Goal: Information Seeking & Learning: Learn about a topic

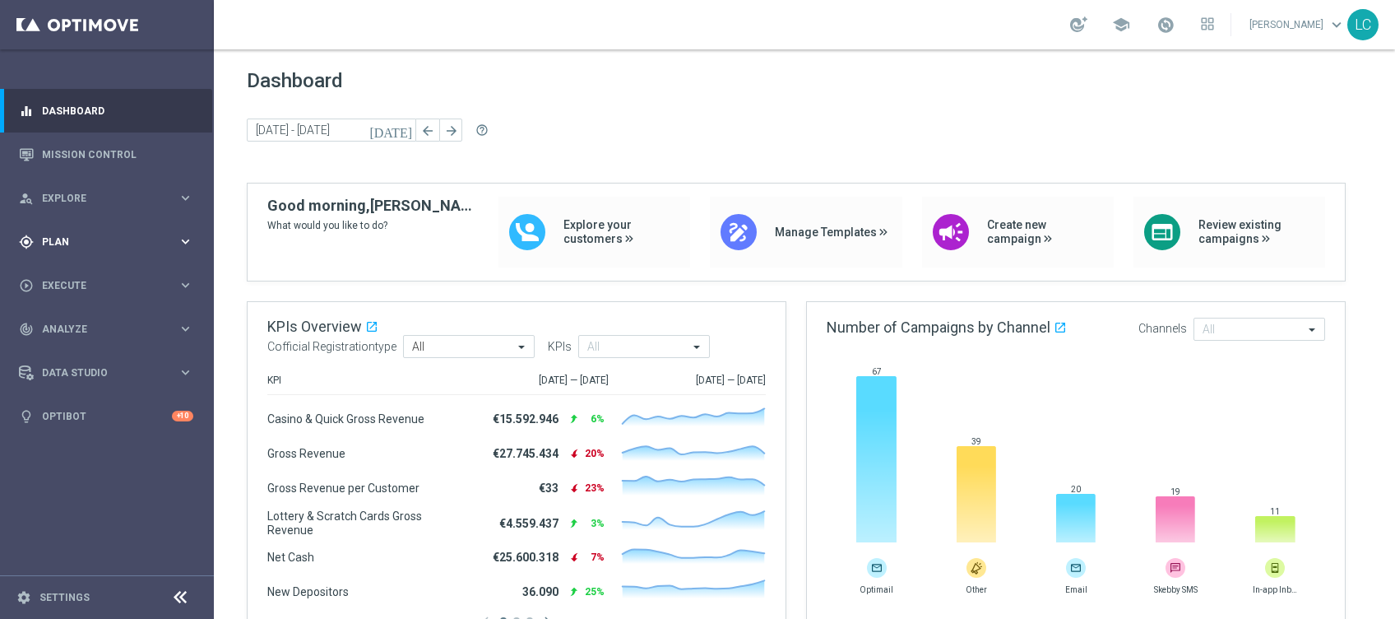
click at [35, 234] on div "gps_fixed Plan" at bounding box center [98, 241] width 159 height 15
click at [72, 402] on div "play_circle_outline Execute" at bounding box center [98, 409] width 159 height 15
click at [85, 287] on span "Execute" at bounding box center [110, 286] width 136 height 10
click at [85, 153] on link "Mission Control" at bounding box center [117, 154] width 151 height 44
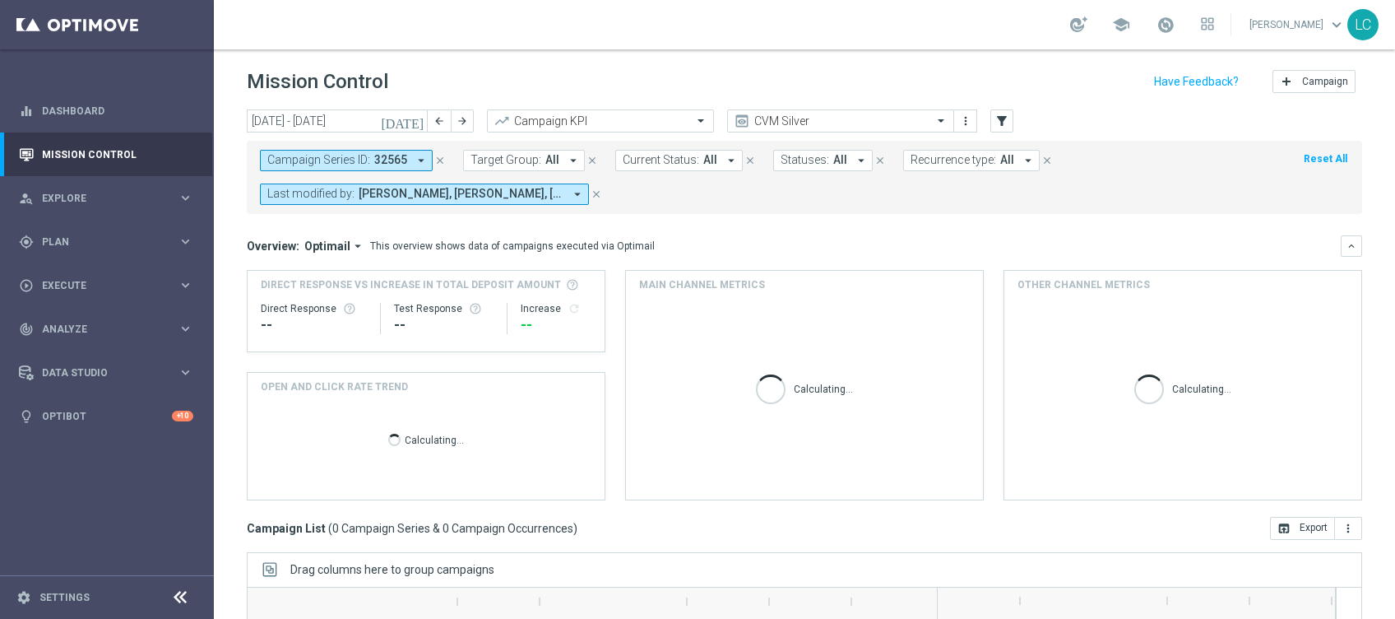
click at [414, 123] on icon "[DATE]" at bounding box center [403, 121] width 44 height 15
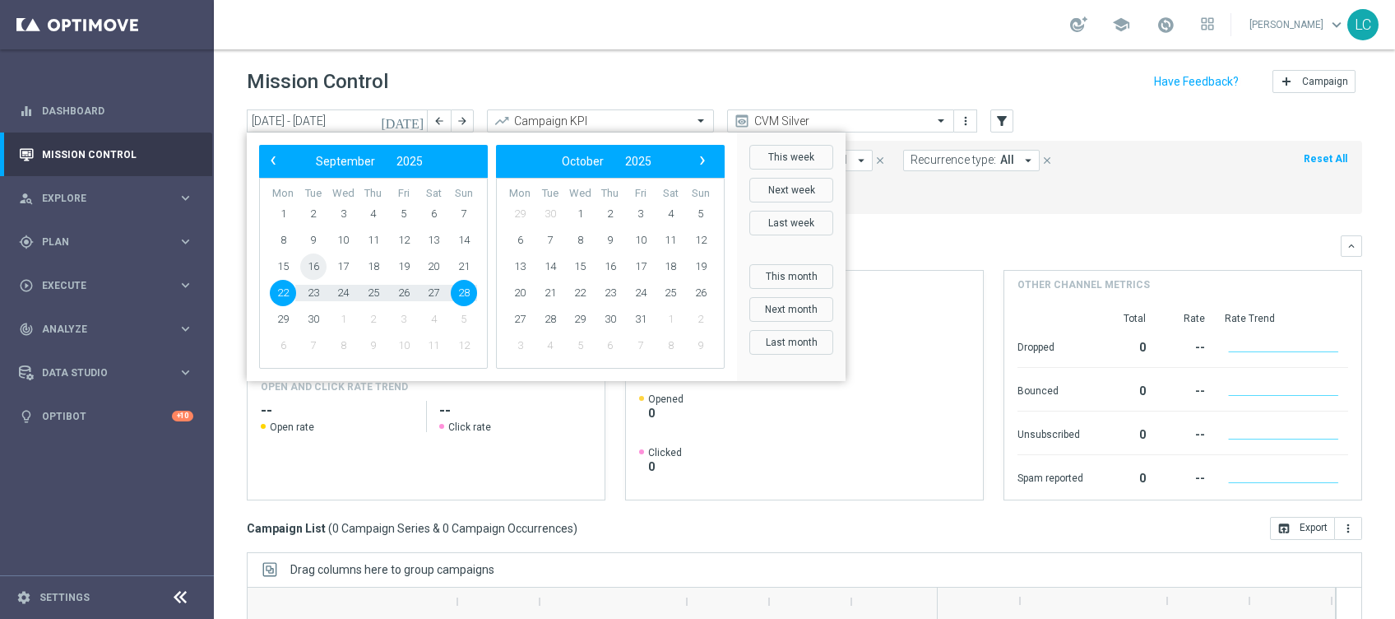
click at [318, 270] on span "16" at bounding box center [313, 266] width 26 height 26
click at [375, 268] on span "18" at bounding box center [373, 266] width 26 height 26
type input "16 Sep 2025 - 18 Sep 2025"
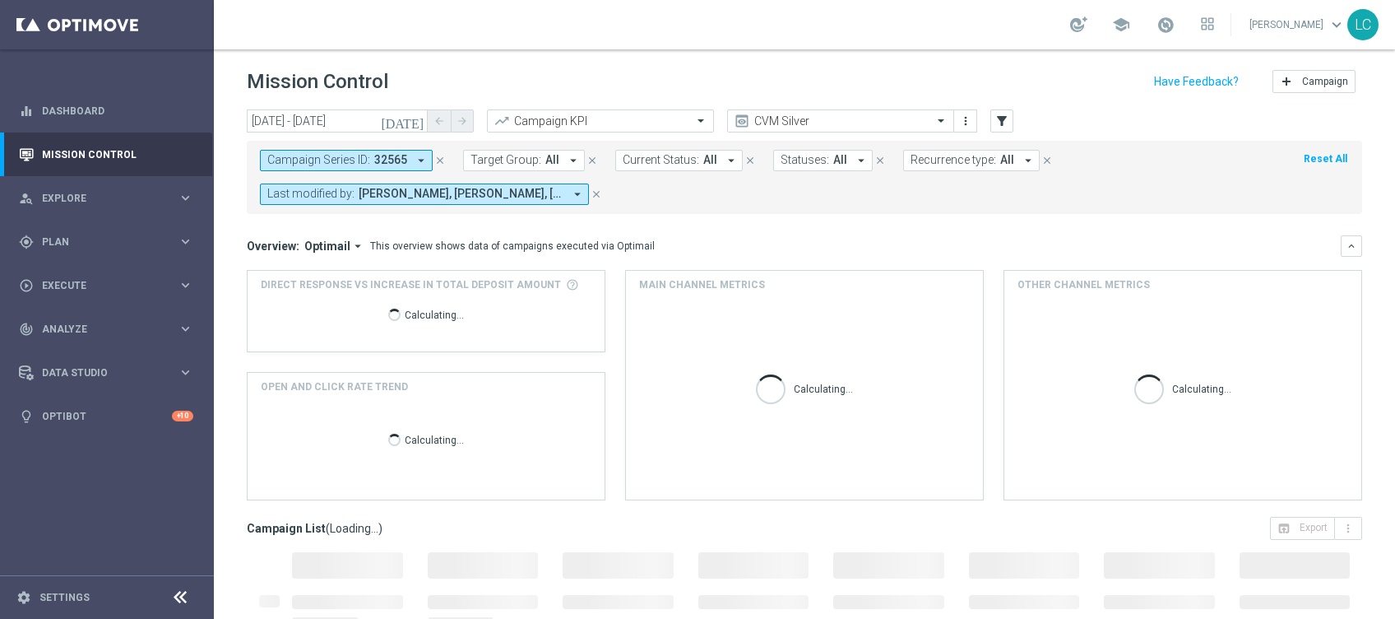
click at [436, 156] on icon "close" at bounding box center [440, 161] width 12 height 12
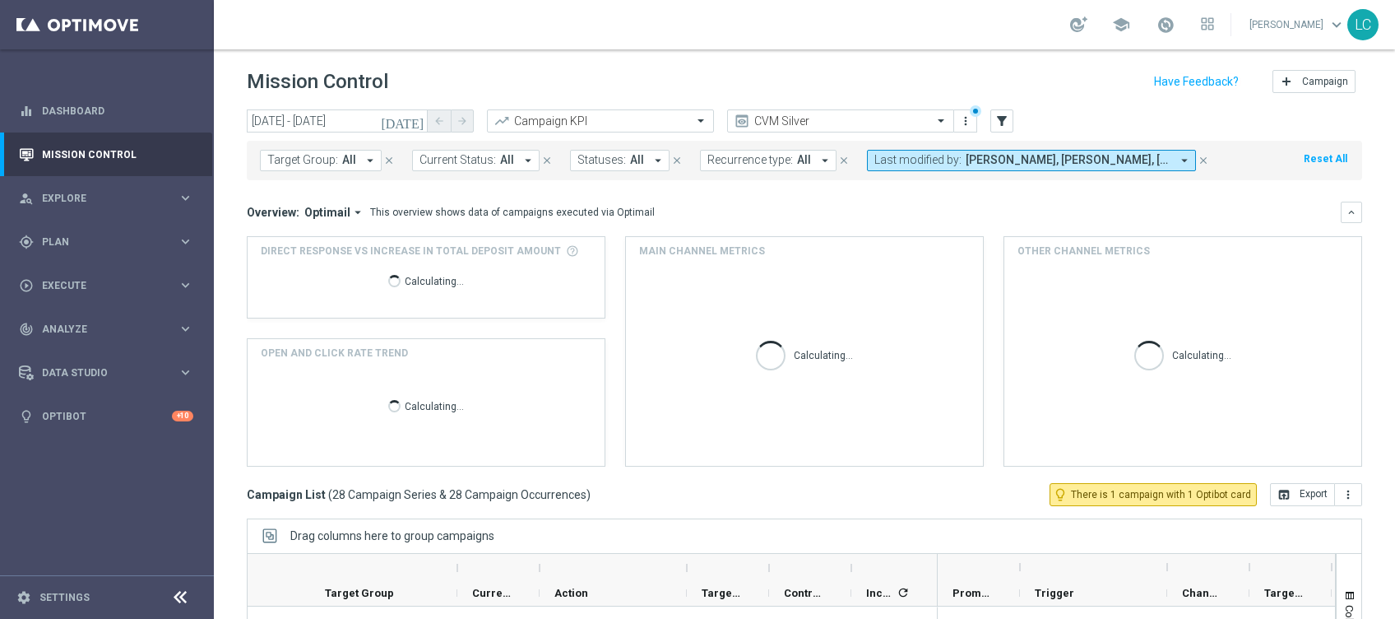
click at [342, 164] on span "All" at bounding box center [349, 160] width 14 height 14
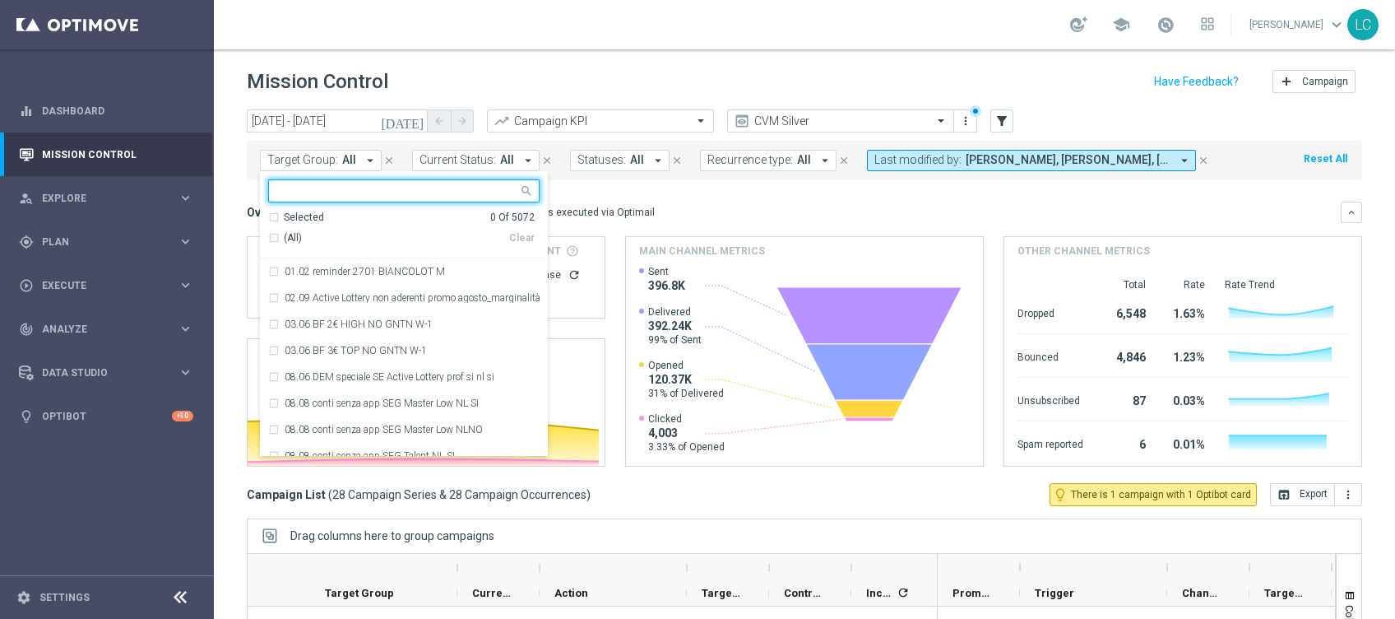
click at [332, 188] on input "text" at bounding box center [397, 191] width 241 height 14
click at [389, 193] on input "text" at bounding box center [397, 191] width 241 height 14
paste input "Active BETTING saldo GGR > 0 L3M BALANCER/STRATEGIST"
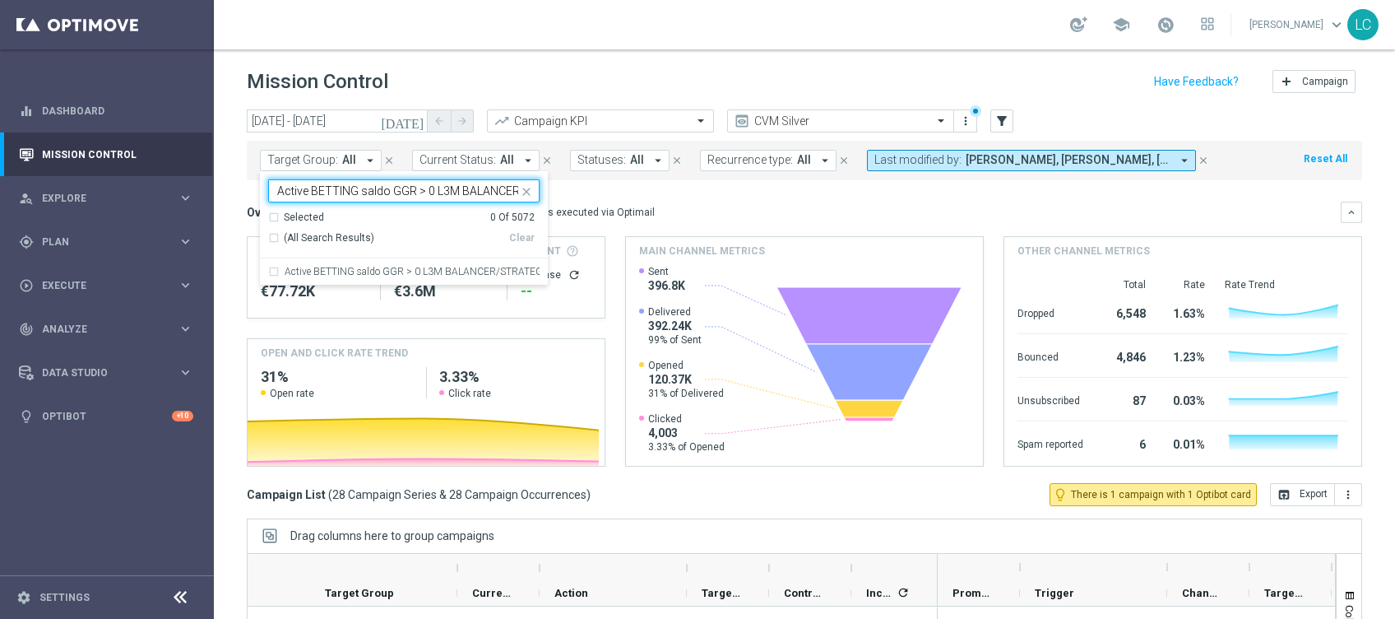
scroll to position [0, 68]
click at [385, 262] on div "Active BETTING saldo GGR > 0 L3M BALANCER/STRATEGIST" at bounding box center [404, 271] width 272 height 26
type input "Active BETTING saldo GGR > 0 L3M BALANCER/STRATEGIST"
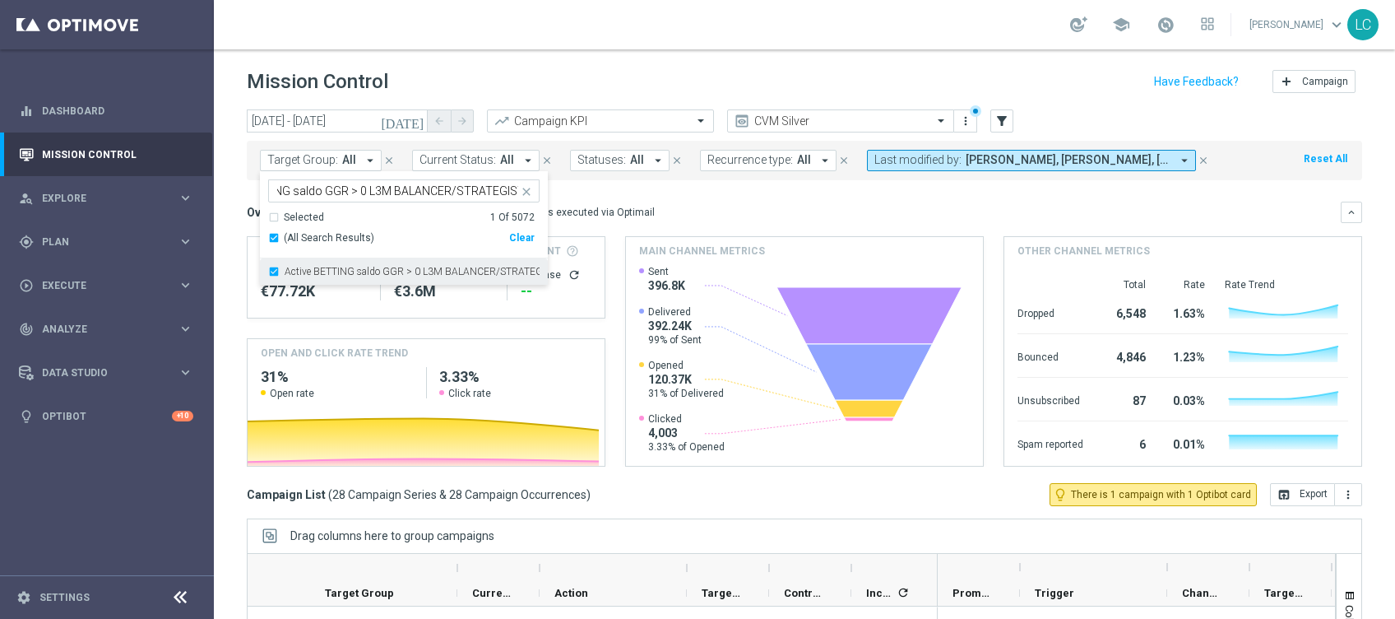
scroll to position [0, 0]
click at [522, 188] on icon "close" at bounding box center [526, 191] width 13 height 13
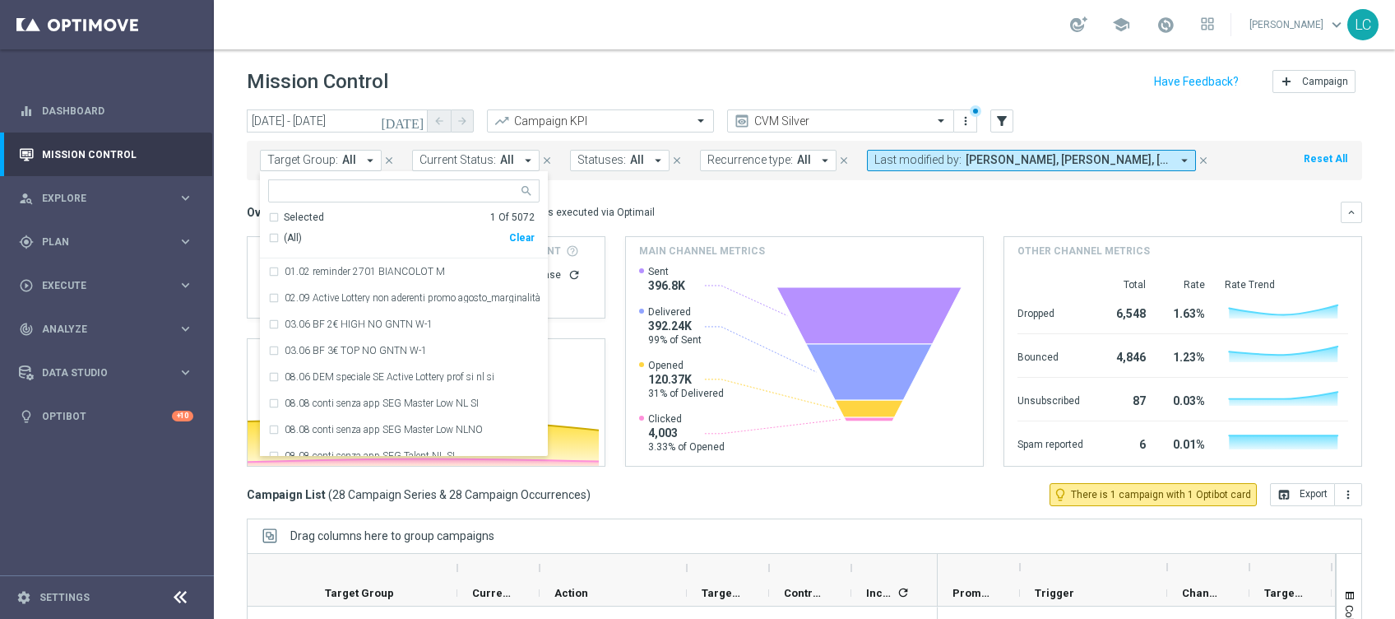
click at [457, 189] on input "text" at bounding box center [397, 191] width 241 height 14
click at [365, 188] on input "text" at bounding box center [397, 191] width 241 height 14
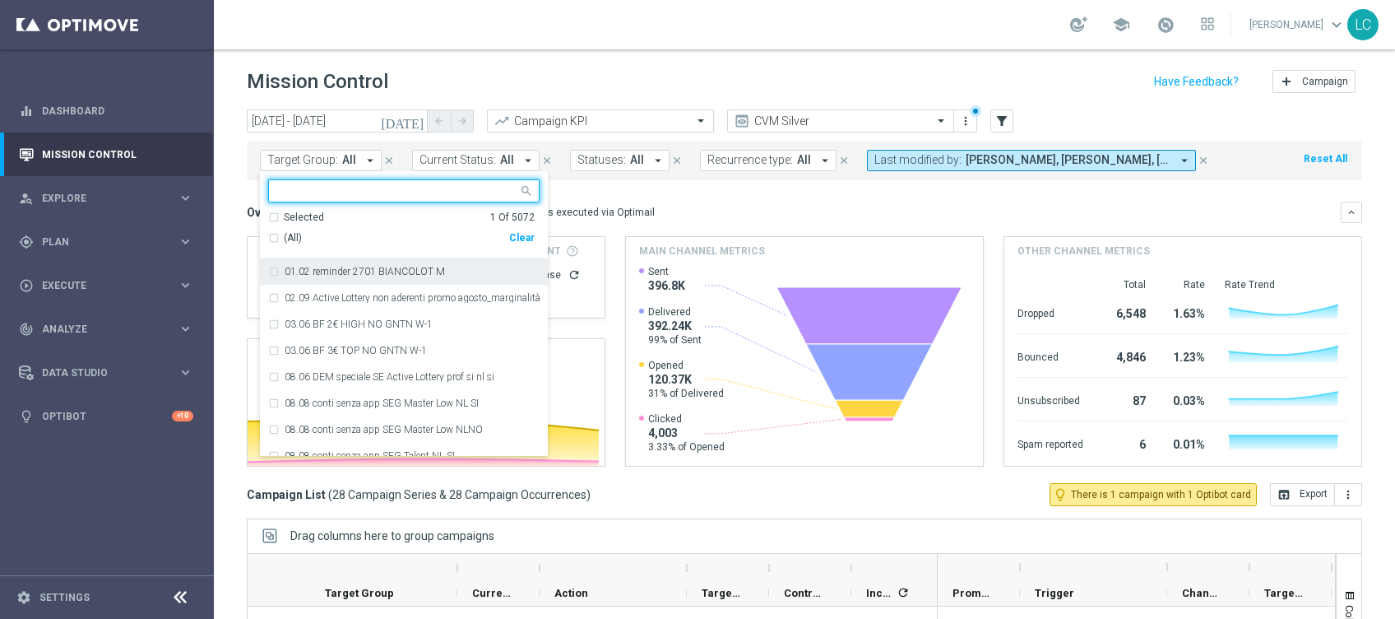
paste input "Active BETTING saldo GGR > 0 L3M OPTIMIZER/MAXIMIZER"
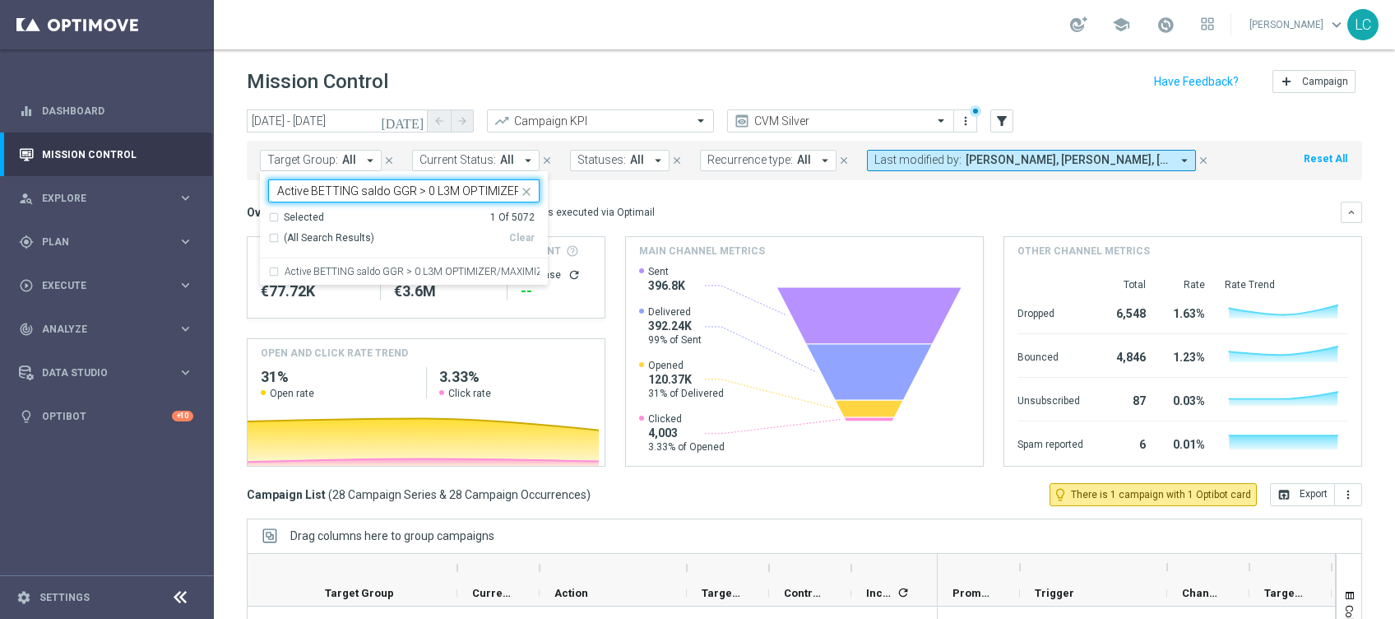
scroll to position [0, 66]
click at [382, 271] on label "Active BETTING saldo GGR > 0 L3M OPTIMIZER/MAXIMIZER" at bounding box center [412, 272] width 255 height 10
type input "Active BETTING saldo GGR > 0 L3M OPTIMIZER/MAXIMIZER"
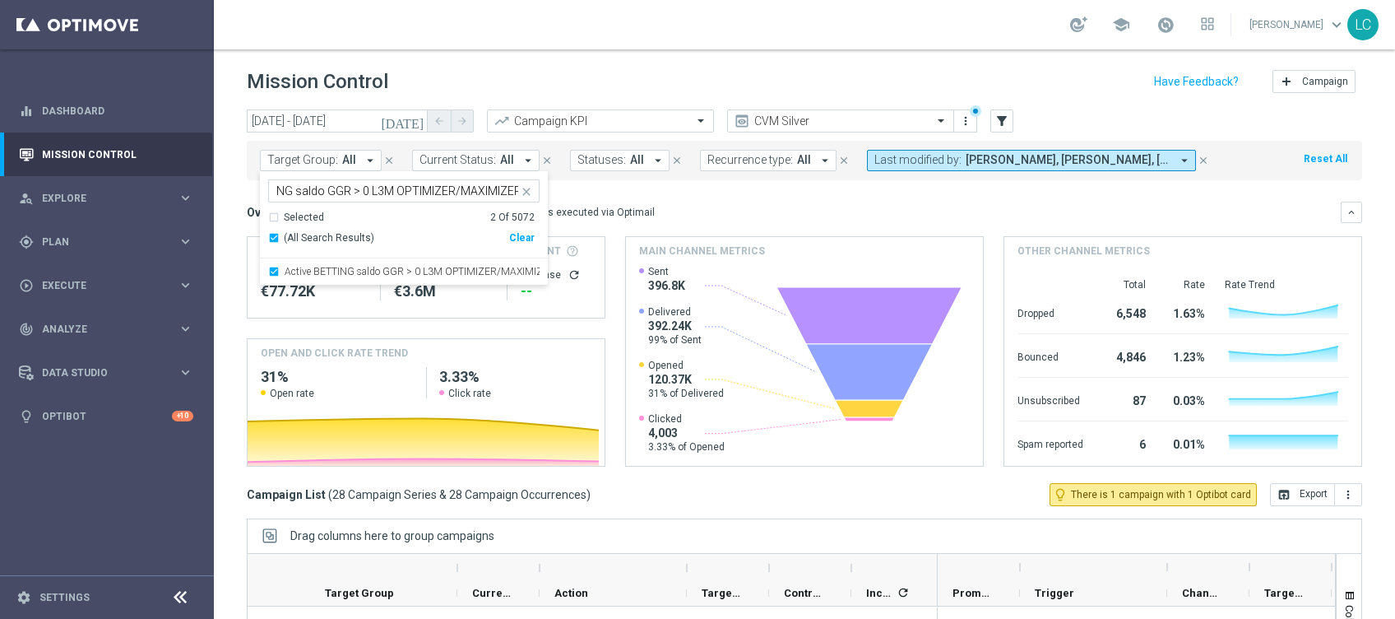
scroll to position [0, 0]
click at [624, 209] on div "This overview shows data of campaigns executed via Optimail" at bounding box center [512, 212] width 285 height 15
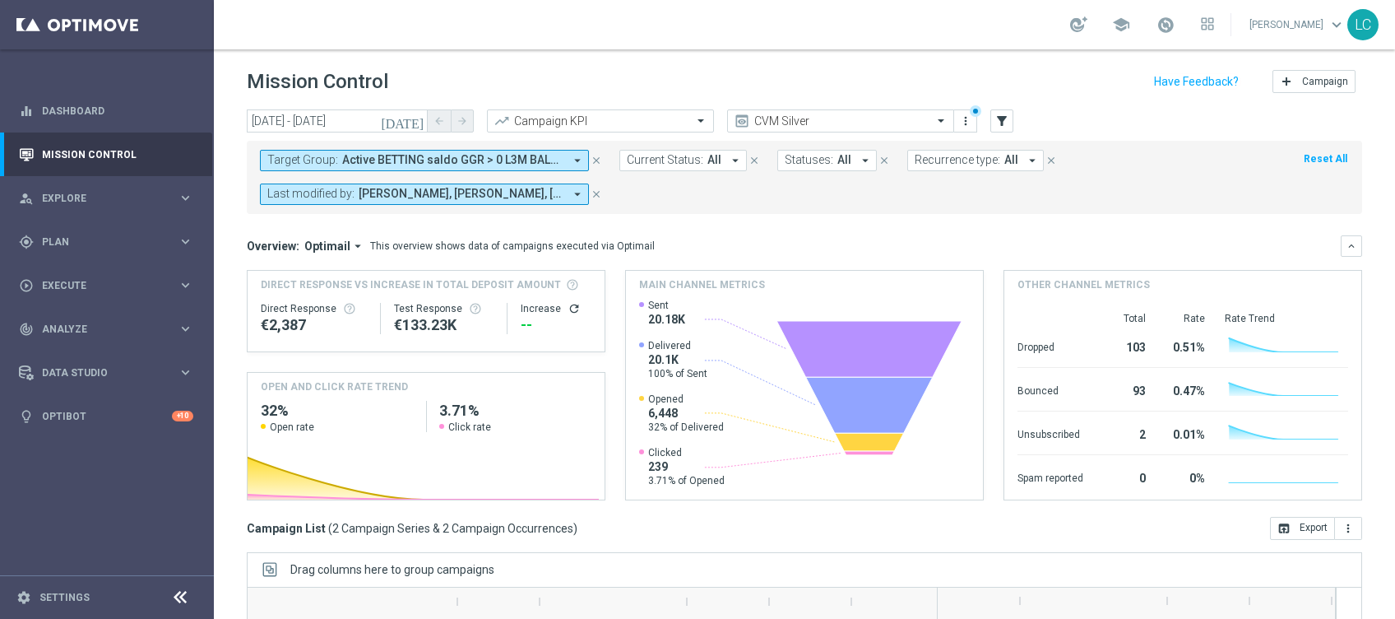
click at [438, 162] on span "Active BETTING saldo GGR > 0 L3M BALANCER/STRATEGIST, Active BETTING saldo GGR …" at bounding box center [452, 160] width 221 height 14
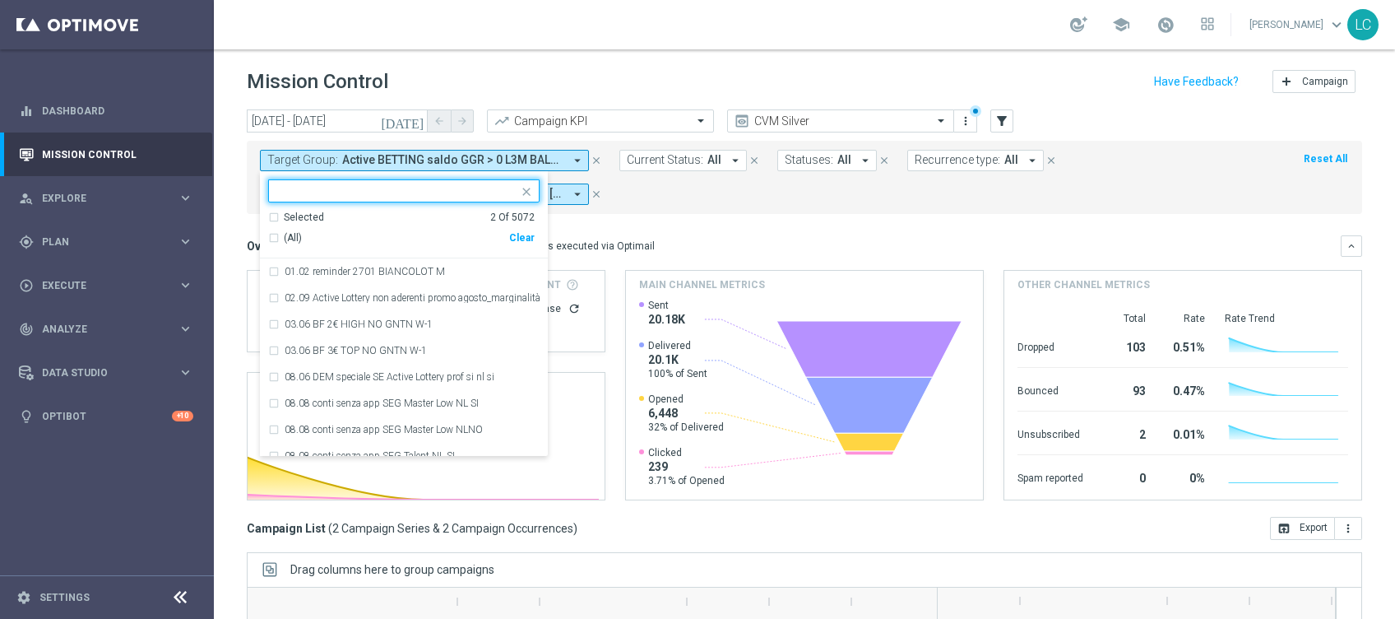
click at [419, 189] on input "text" at bounding box center [397, 191] width 241 height 14
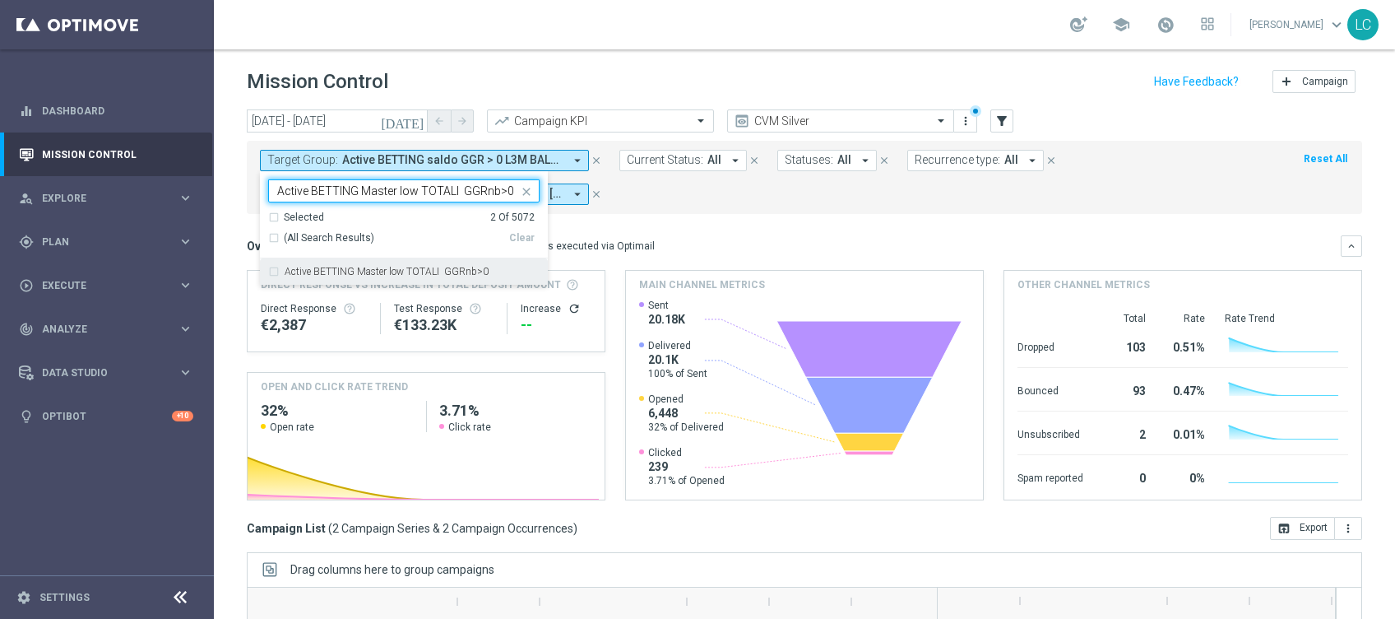
click at [439, 270] on label "Active BETTING Master low TOTALI GGRnb>0" at bounding box center [387, 272] width 204 height 10
type input "Active BETTING Master low TOTALI GGRnb>0"
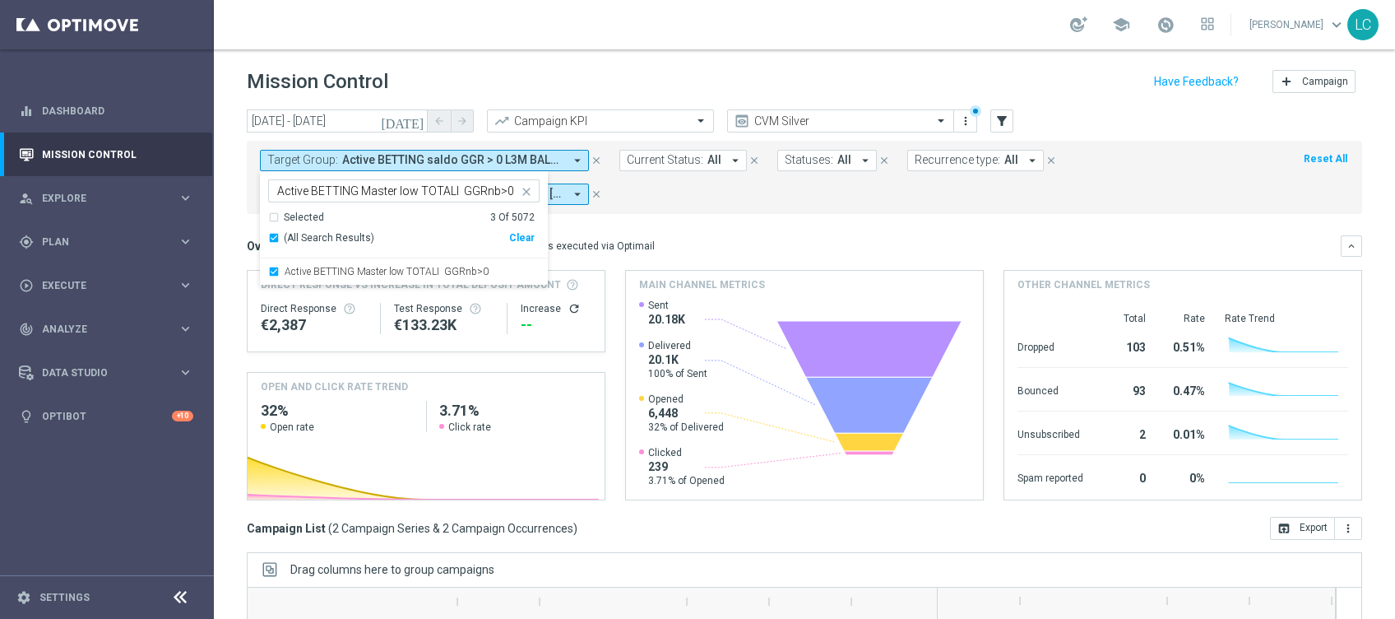
click at [653, 226] on mini-dashboard "Overview: Optimail arrow_drop_down This overview shows data of campaigns execut…" at bounding box center [805, 365] width 1116 height 303
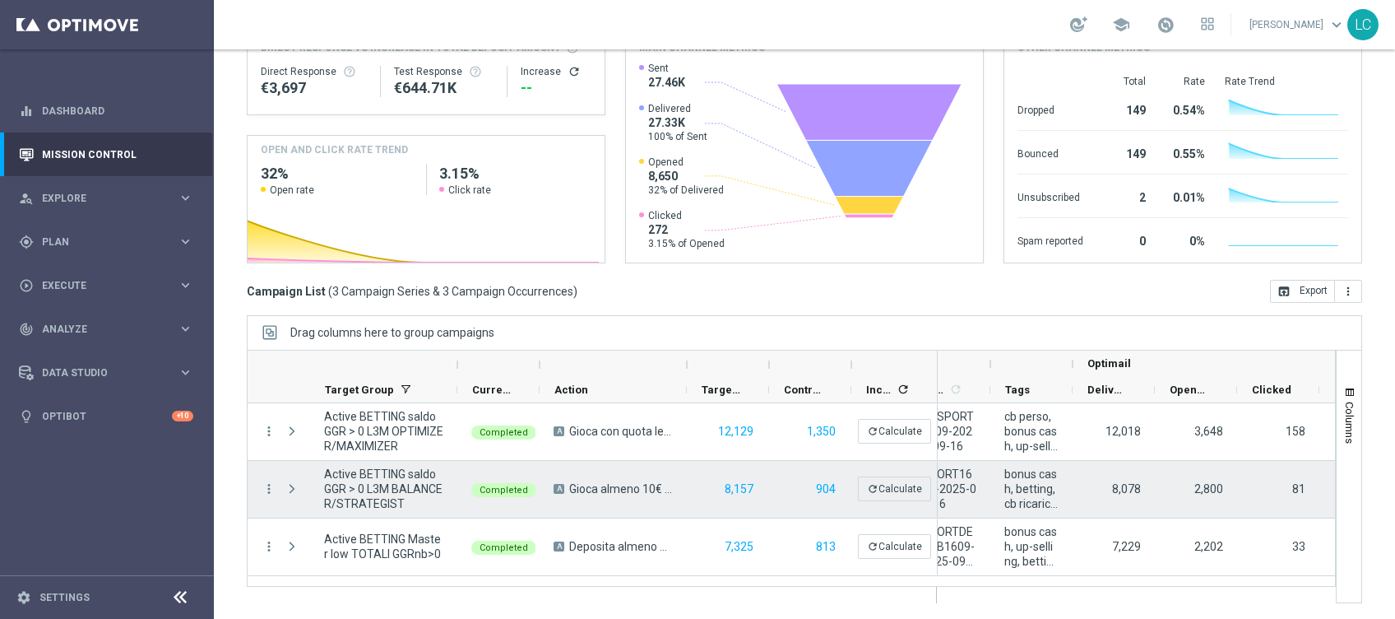
drag, startPoint x: 257, startPoint y: 491, endPoint x: 267, endPoint y: 474, distance: 19.9
click at [267, 472] on div "more_vert" at bounding box center [263, 489] width 30 height 57
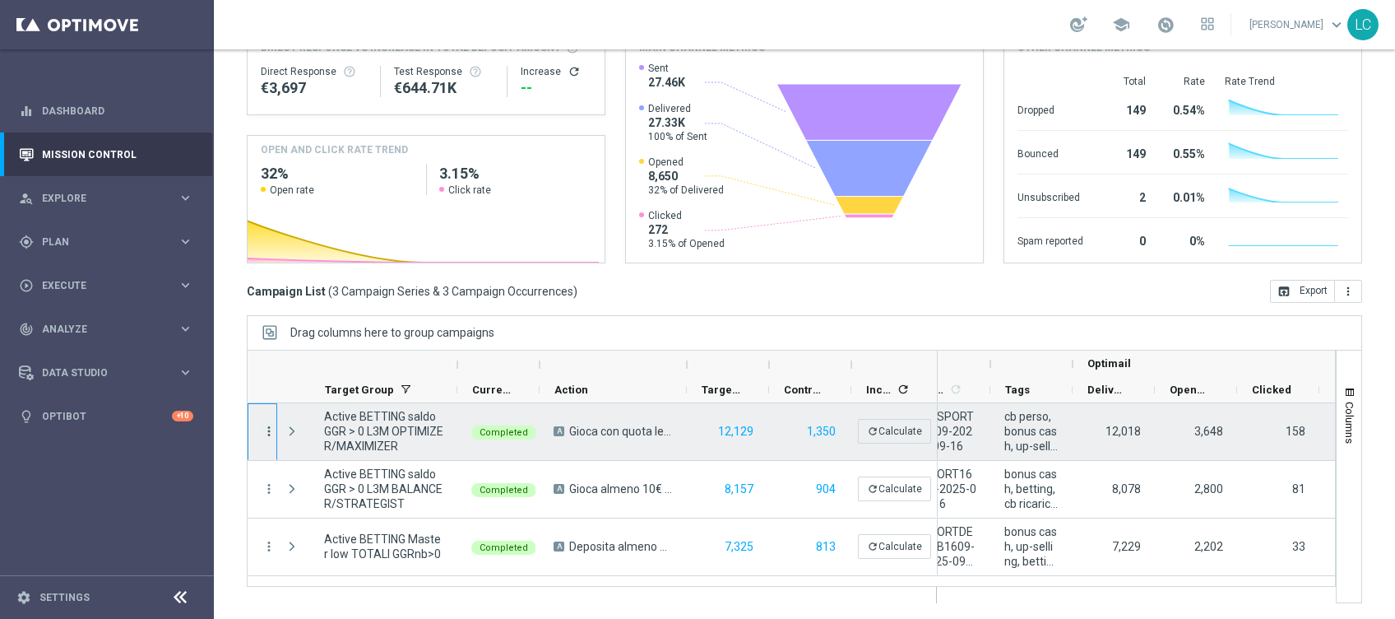
drag, startPoint x: 270, startPoint y: 491, endPoint x: 273, endPoint y: 426, distance: 65.1
click at [273, 427] on div "more_vert Active BETTING saldo GGR > 0 L3M OPTIMIZER/MAXIMIZER Completed A Gioc…" at bounding box center [593, 489] width 690 height 173
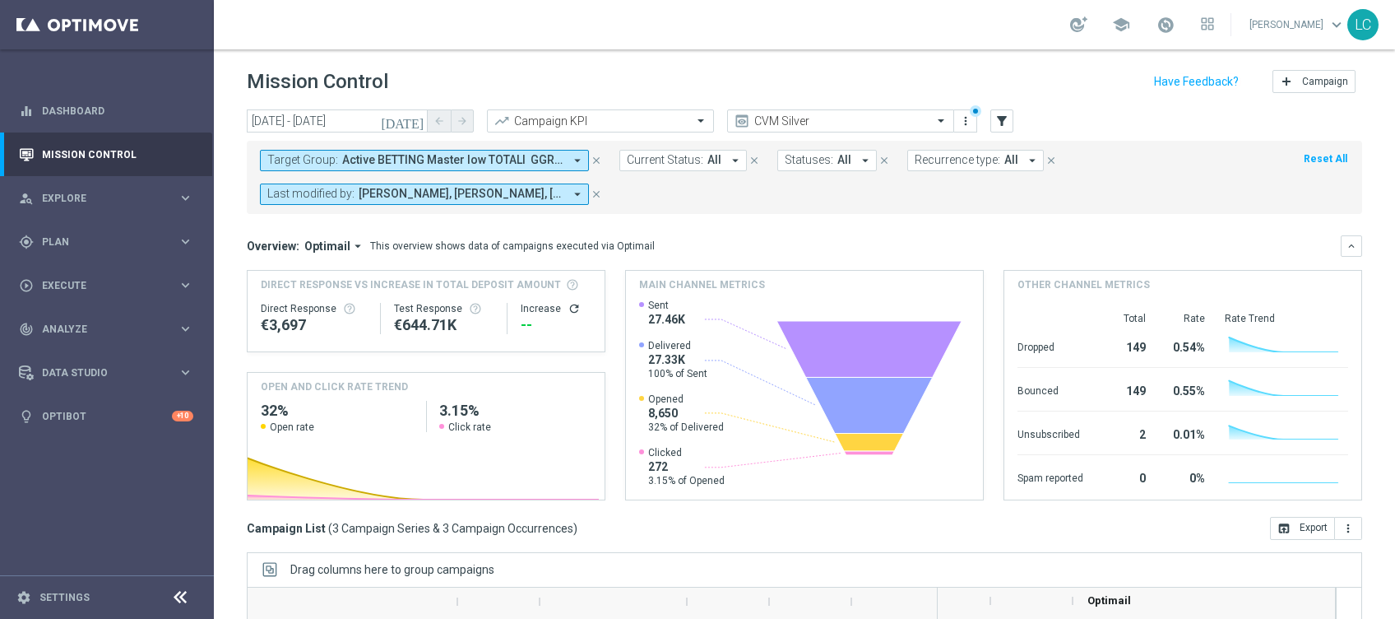
click at [491, 163] on span "Active BETTING Master low TOTALI GGRnb>0, Active BETTING saldo GGR > 0 L3M BALA…" at bounding box center [452, 160] width 221 height 14
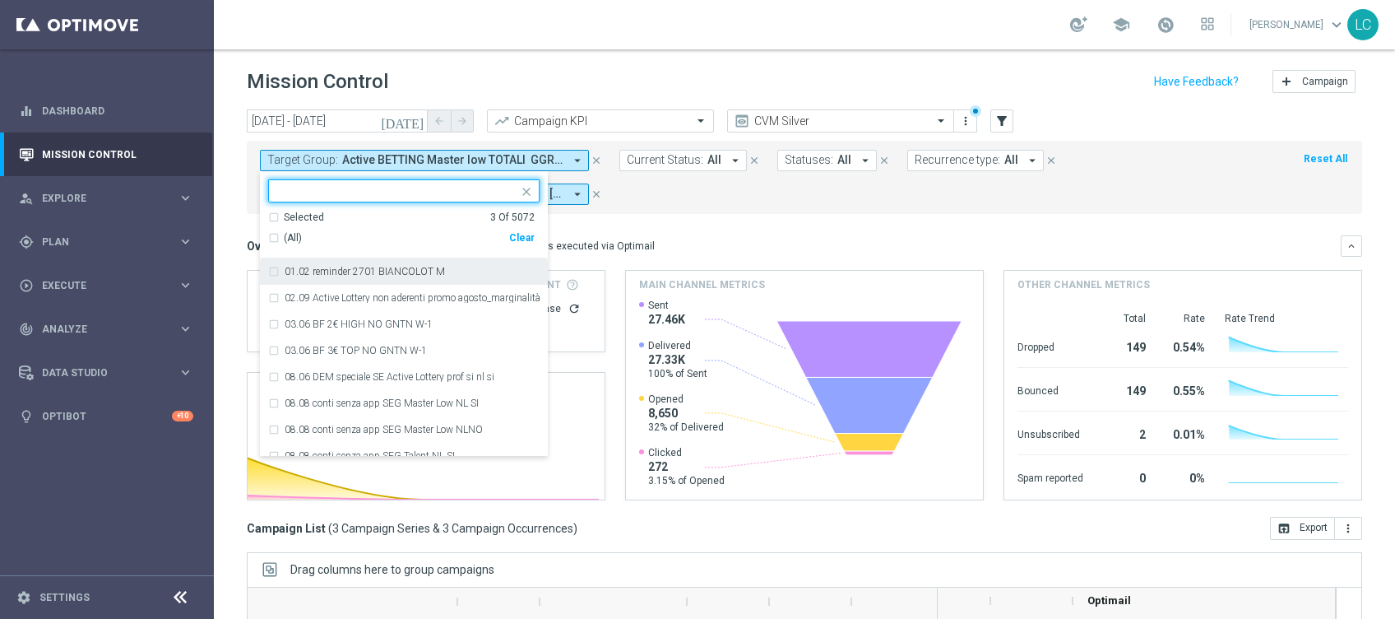
click at [279, 216] on div "Selected 3 Of 5072" at bounding box center [401, 218] width 267 height 14
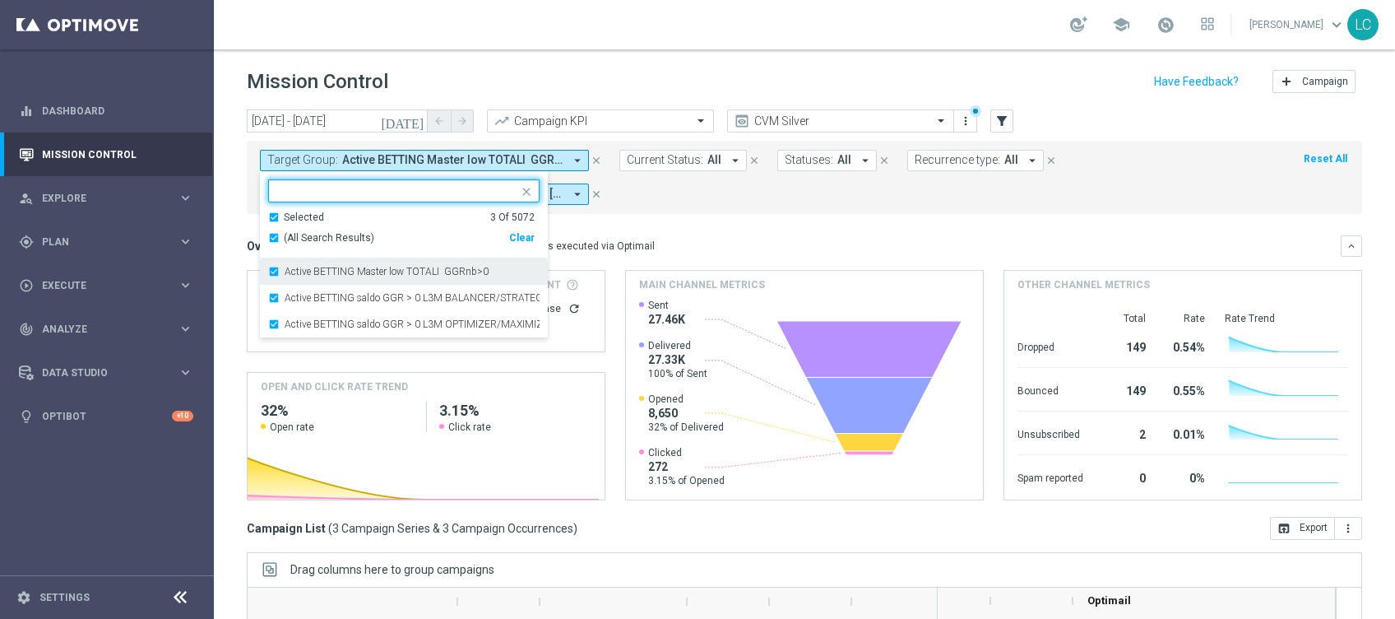
click at [272, 275] on div "Active BETTING Master low TOTALI GGRnb>0" at bounding box center [404, 271] width 272 height 26
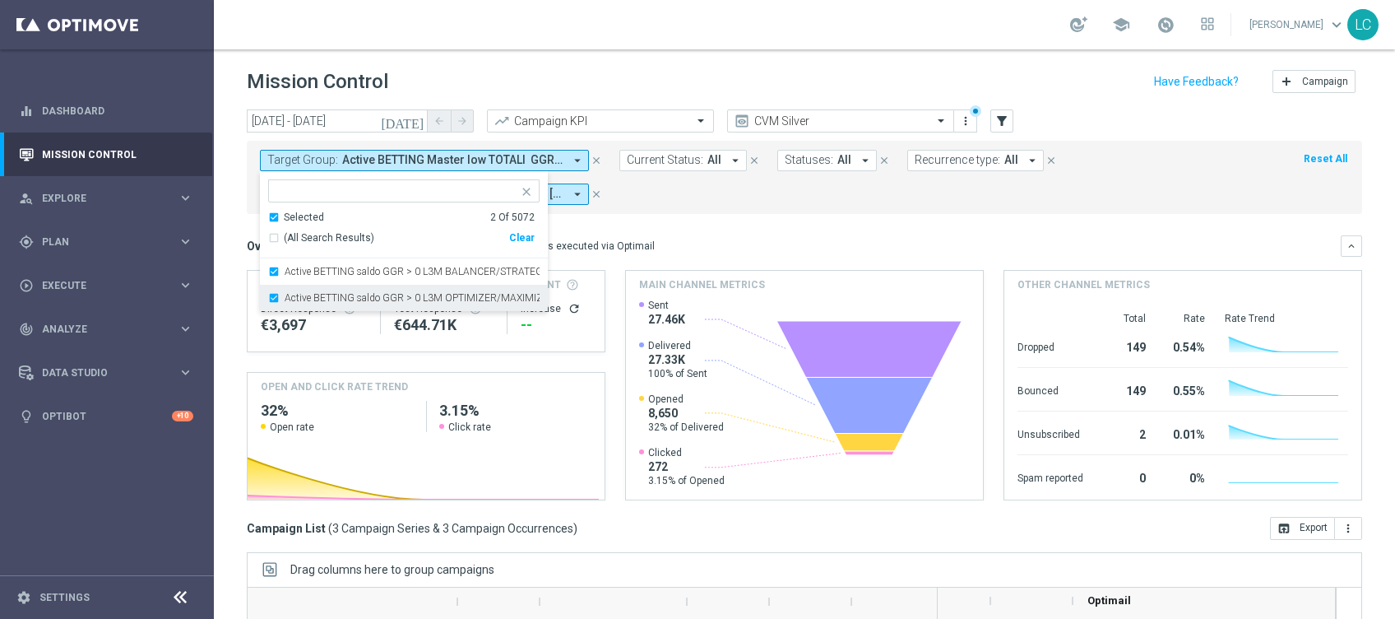
click at [274, 291] on div "Active BETTING saldo GGR > 0 L3M OPTIMIZER/MAXIMIZER" at bounding box center [404, 298] width 272 height 26
click at [664, 257] on div "Overview: Optimail arrow_drop_down This overview shows data of campaigns execut…" at bounding box center [805, 367] width 1116 height 265
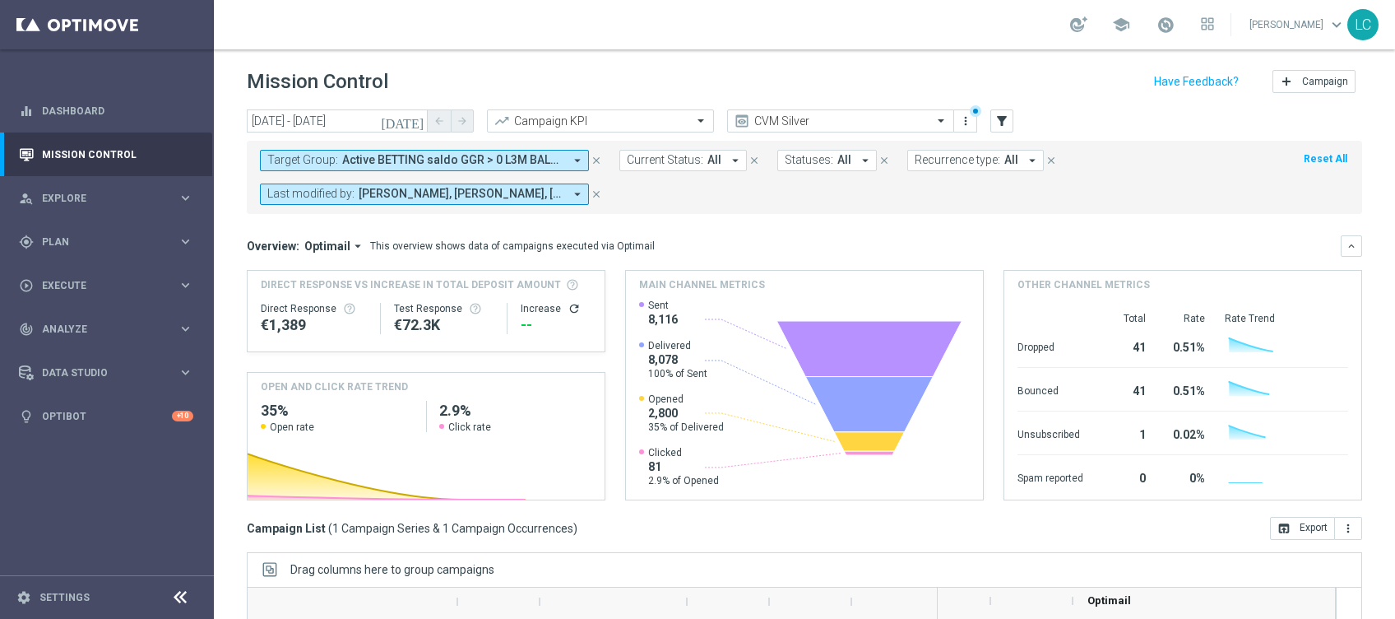
click at [510, 157] on span "Active BETTING saldo GGR > 0 L3M BALANCER/STRATEGIST" at bounding box center [452, 160] width 221 height 14
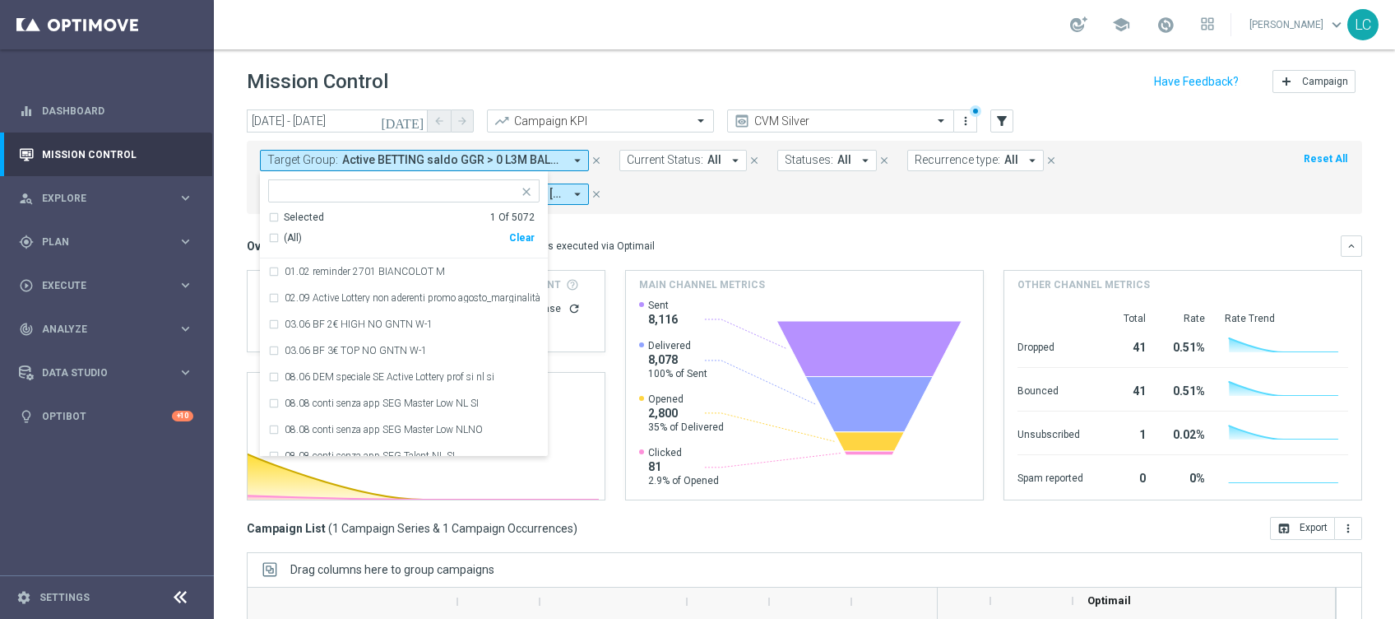
click at [348, 187] on input "text" at bounding box center [397, 191] width 241 height 14
paste input "Active BETTING saldo GGR > 0 L3M OPTIMIZER/MAXIMIZER"
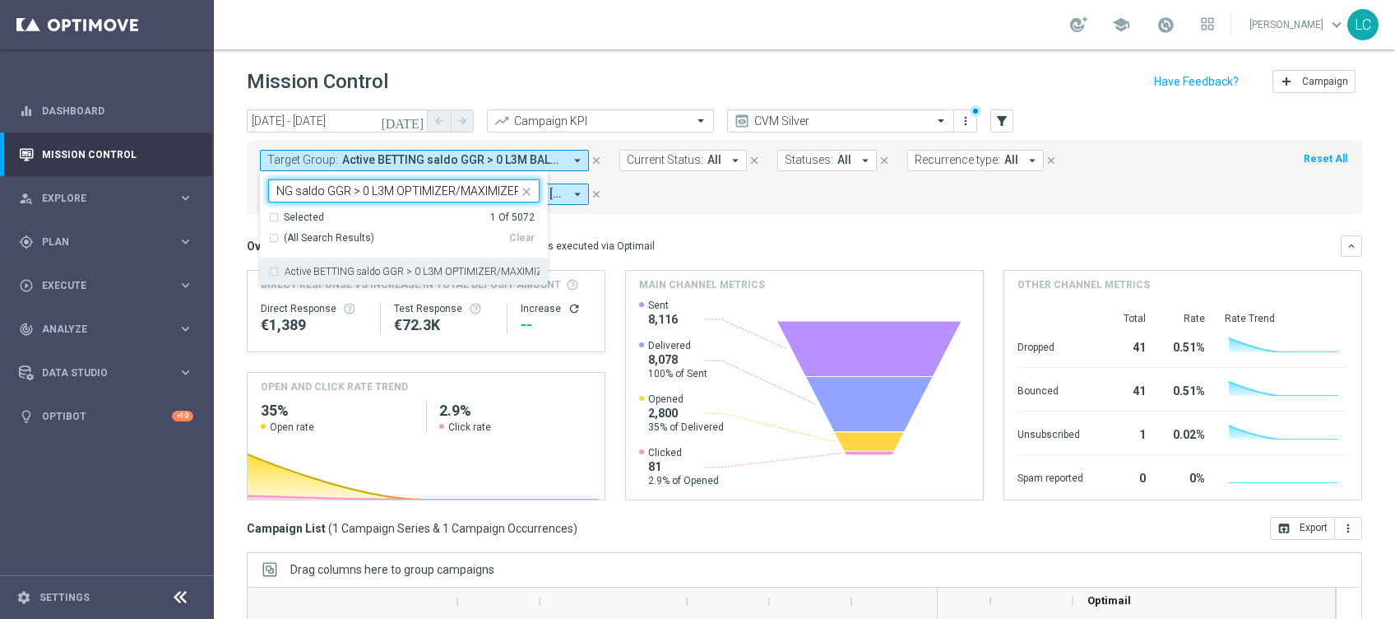
click at [346, 276] on label "Active BETTING saldo GGR > 0 L3M OPTIMIZER/MAXIMIZER" at bounding box center [412, 272] width 255 height 10
type input "Active BETTING saldo GGR > 0 L3M OPTIMIZER/MAXIMIZER"
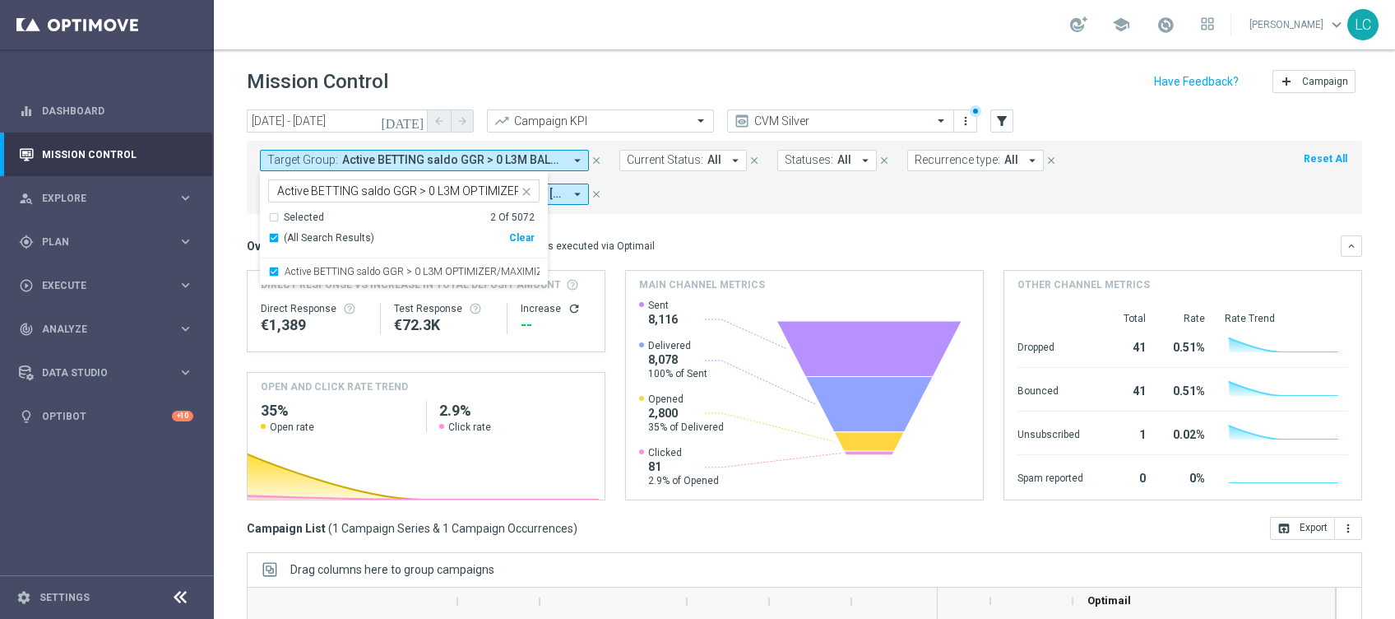
click at [530, 191] on icon "close" at bounding box center [526, 191] width 13 height 13
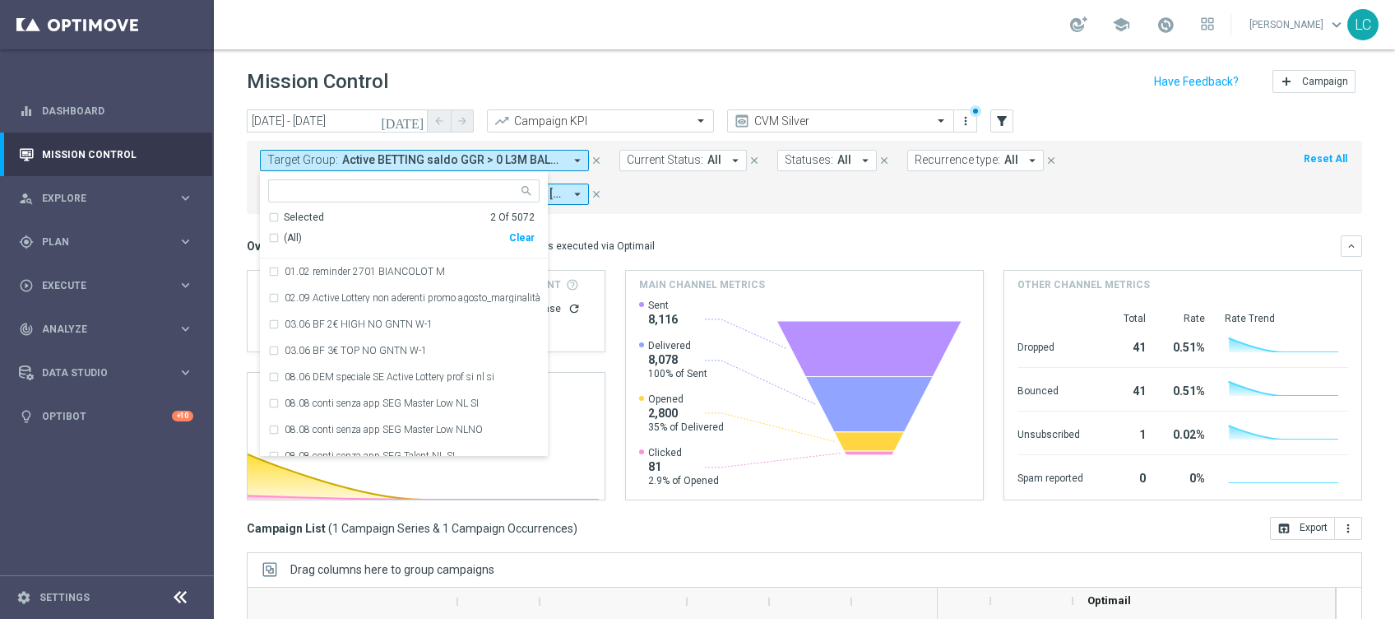
click at [360, 188] on input "text" at bounding box center [397, 191] width 241 height 14
click at [355, 193] on input "text" at bounding box center [397, 191] width 241 height 14
paste input "Active BETTING Master low TOTALI GGRnb>0"
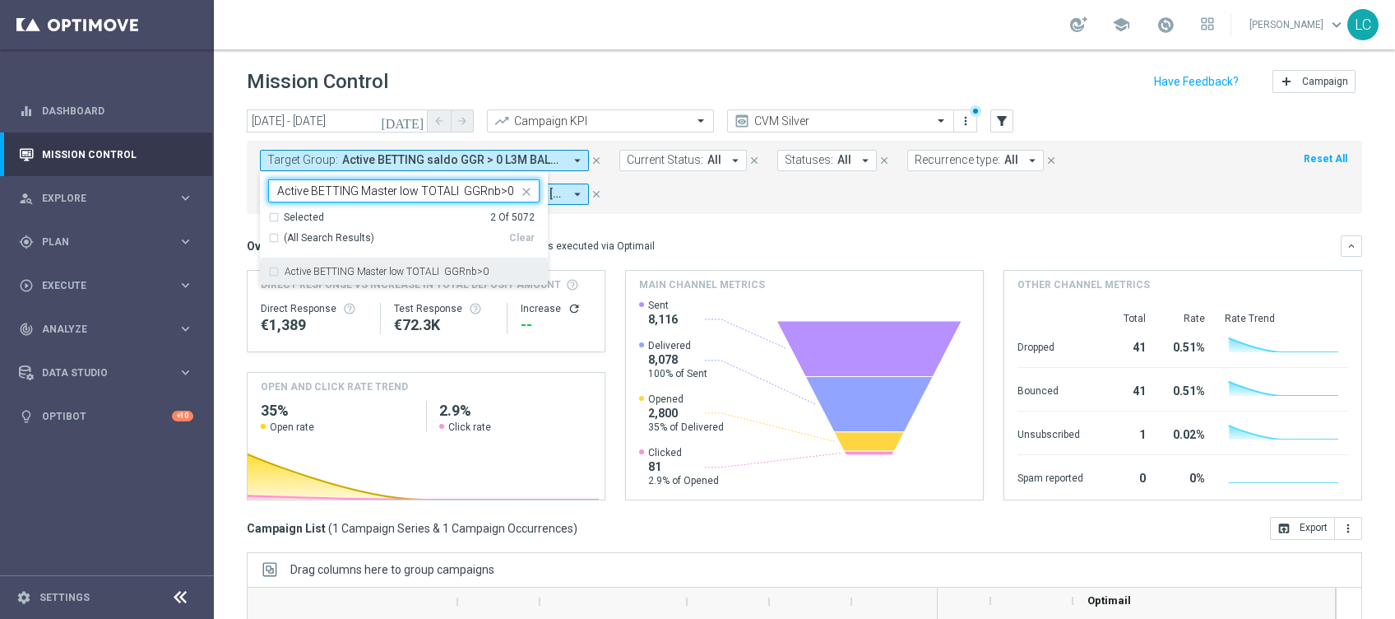
click at [366, 276] on label "Active BETTING Master low TOTALI GGRnb>0" at bounding box center [387, 272] width 204 height 10
type input "Active BETTING Master low TOTALI GGRnb>0"
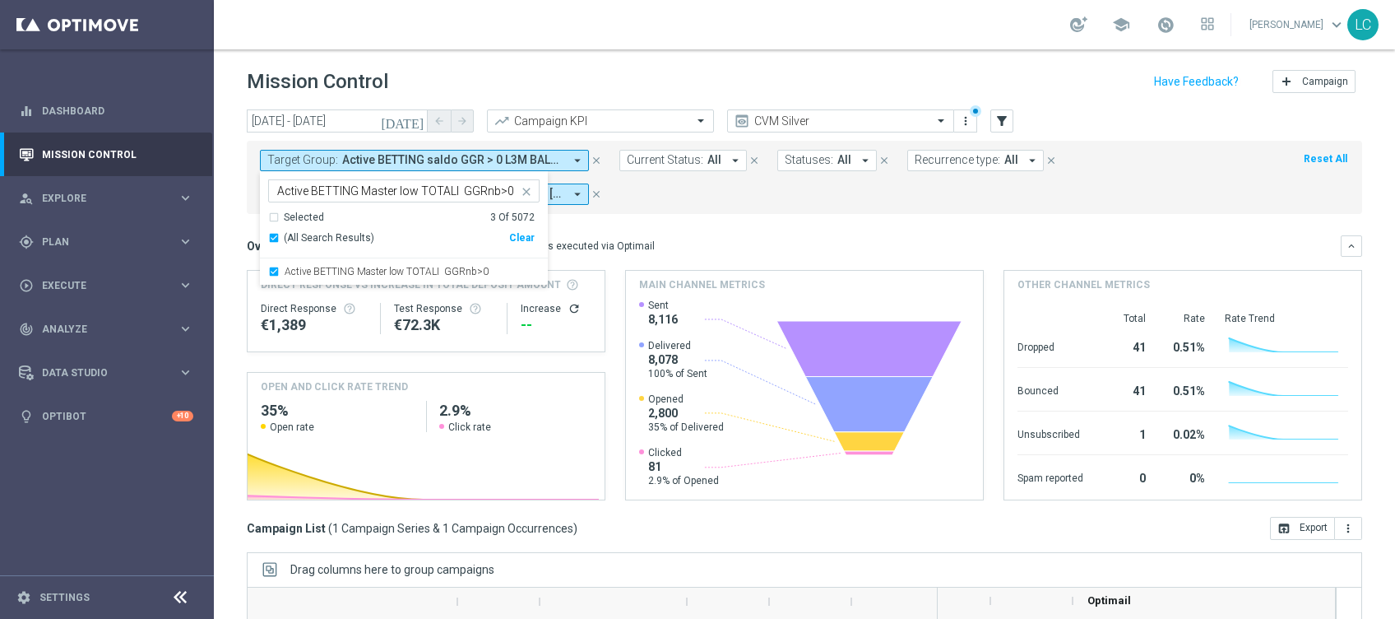
click at [713, 232] on mini-dashboard "Overview: Optimail arrow_drop_down This overview shows data of campaigns execut…" at bounding box center [805, 365] width 1116 height 303
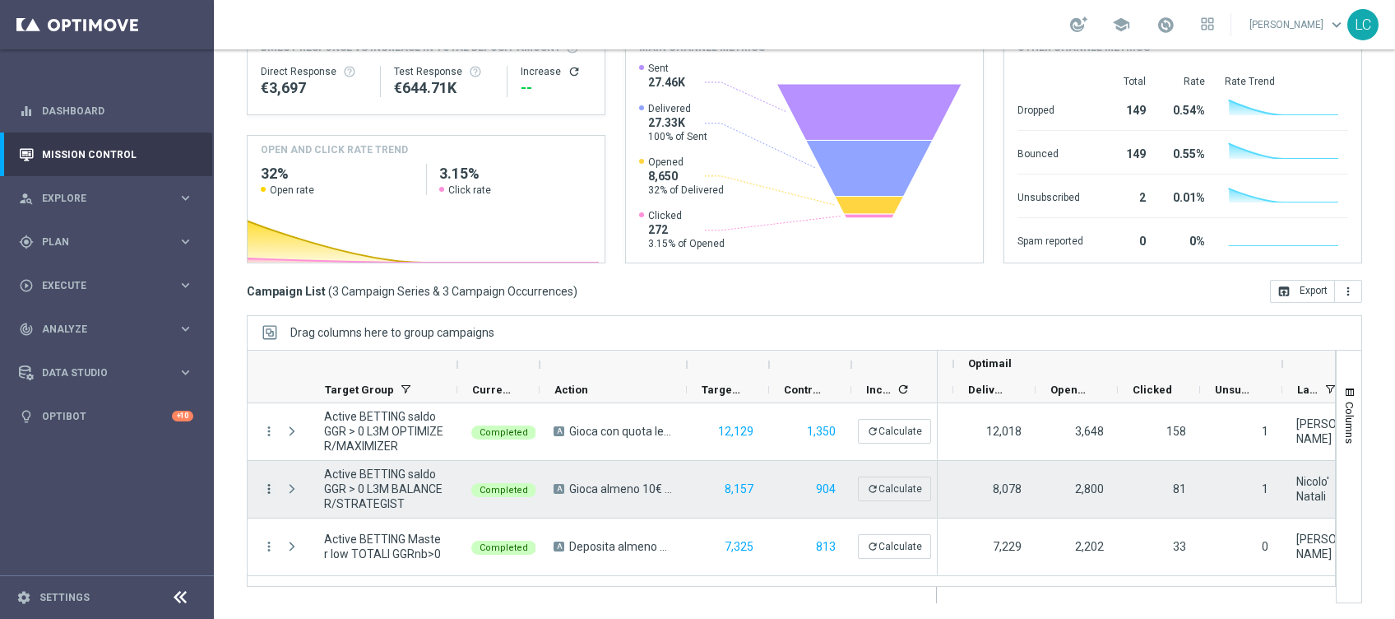
click at [272, 488] on icon "more_vert" at bounding box center [269, 488] width 15 height 15
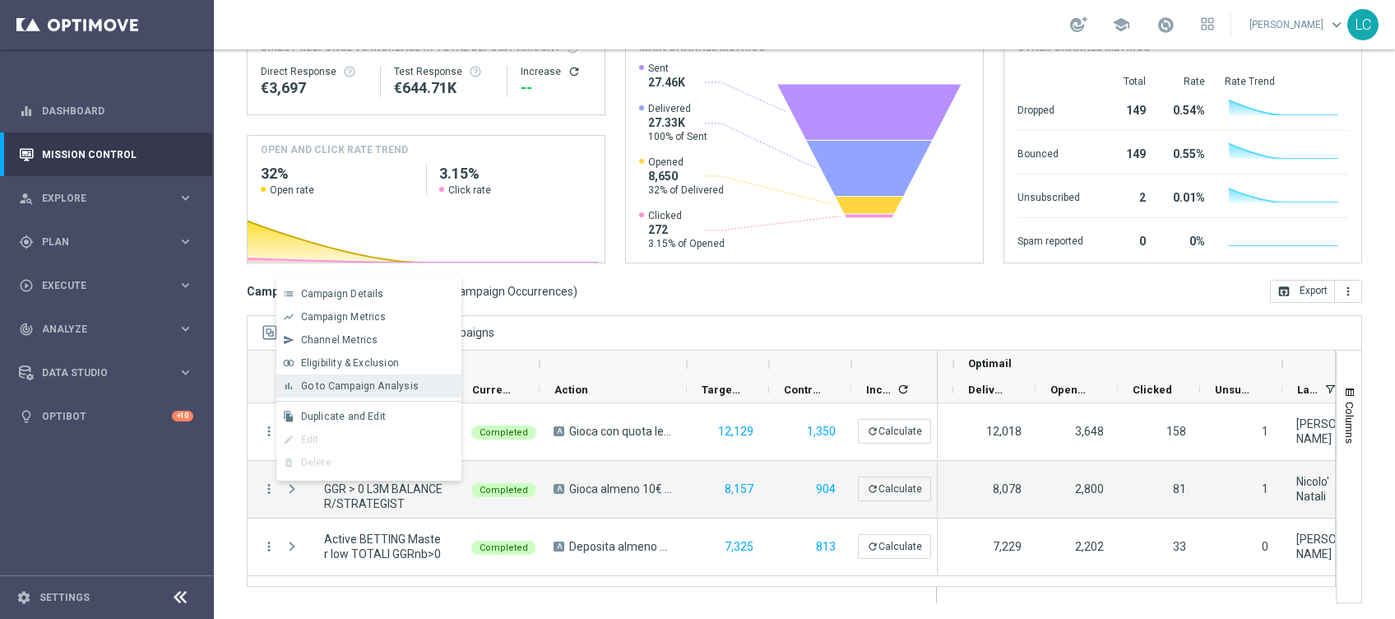
click at [344, 385] on span "Go to Campaign Analysis" at bounding box center [360, 386] width 118 height 12
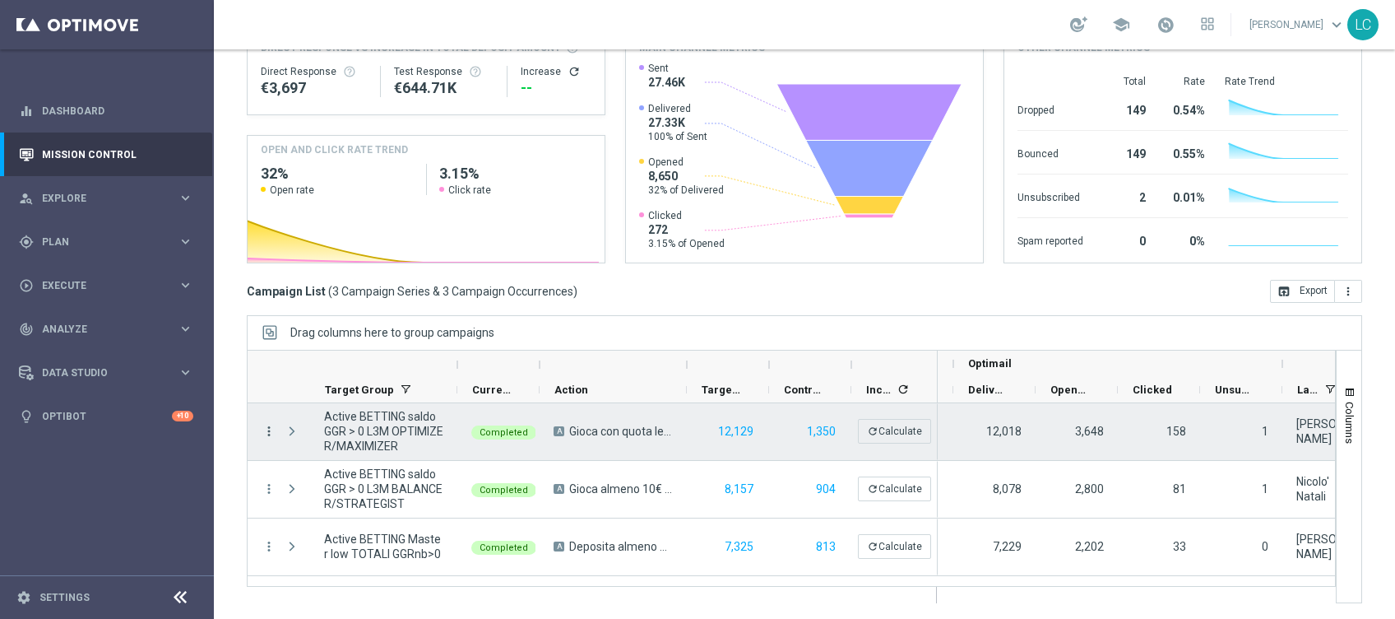
click at [263, 429] on icon "more_vert" at bounding box center [269, 431] width 15 height 15
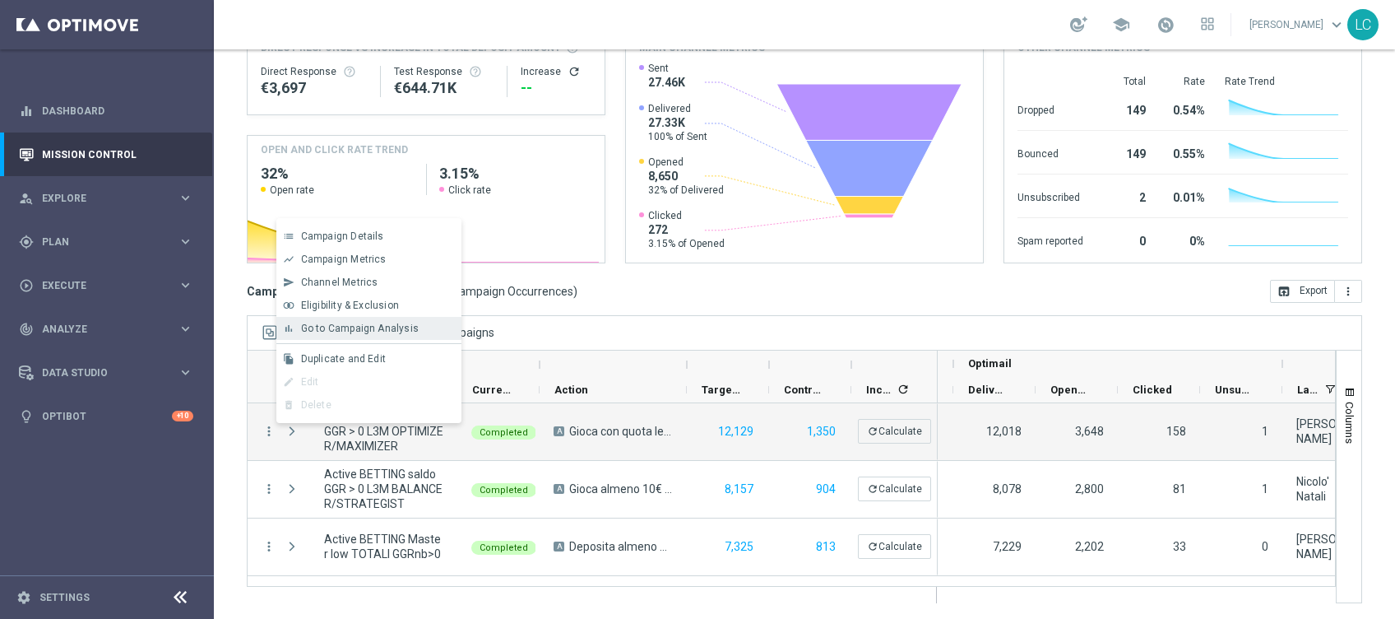
click at [371, 323] on span "Go to Campaign Analysis" at bounding box center [360, 329] width 118 height 12
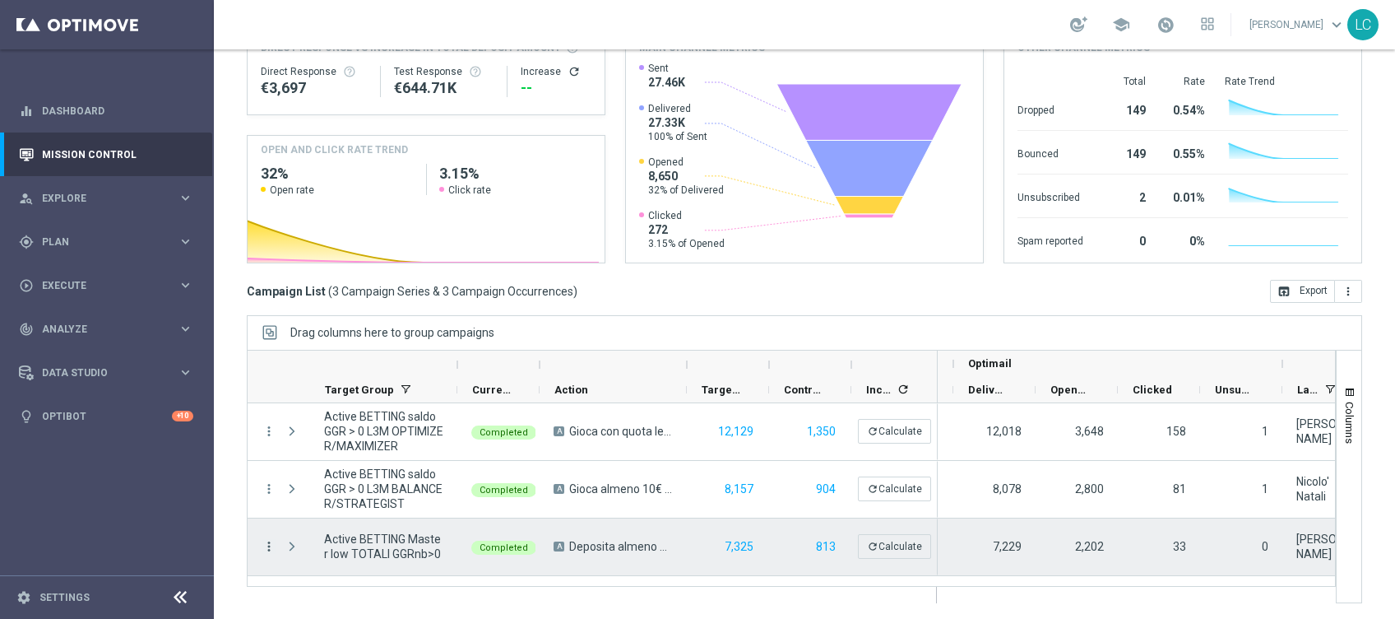
click at [270, 546] on icon "more_vert" at bounding box center [269, 546] width 15 height 15
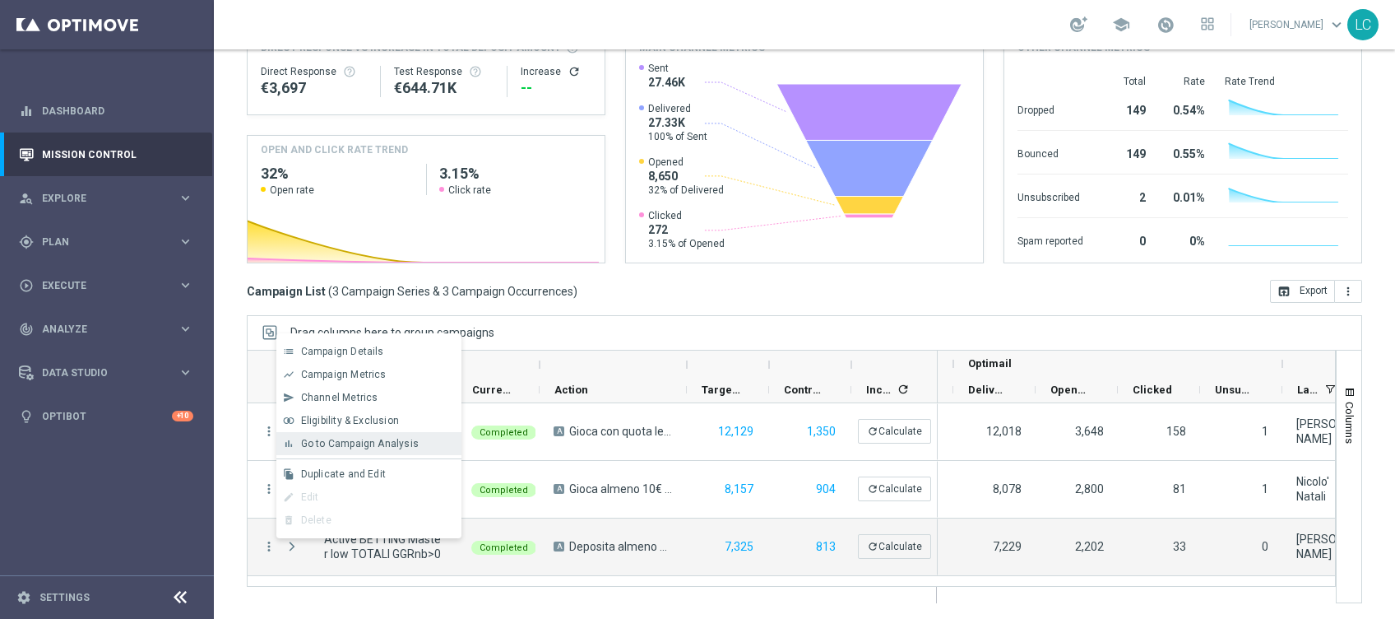
click at [355, 436] on div "bar_chart Go to Campaign Analysis" at bounding box center [368, 443] width 185 height 23
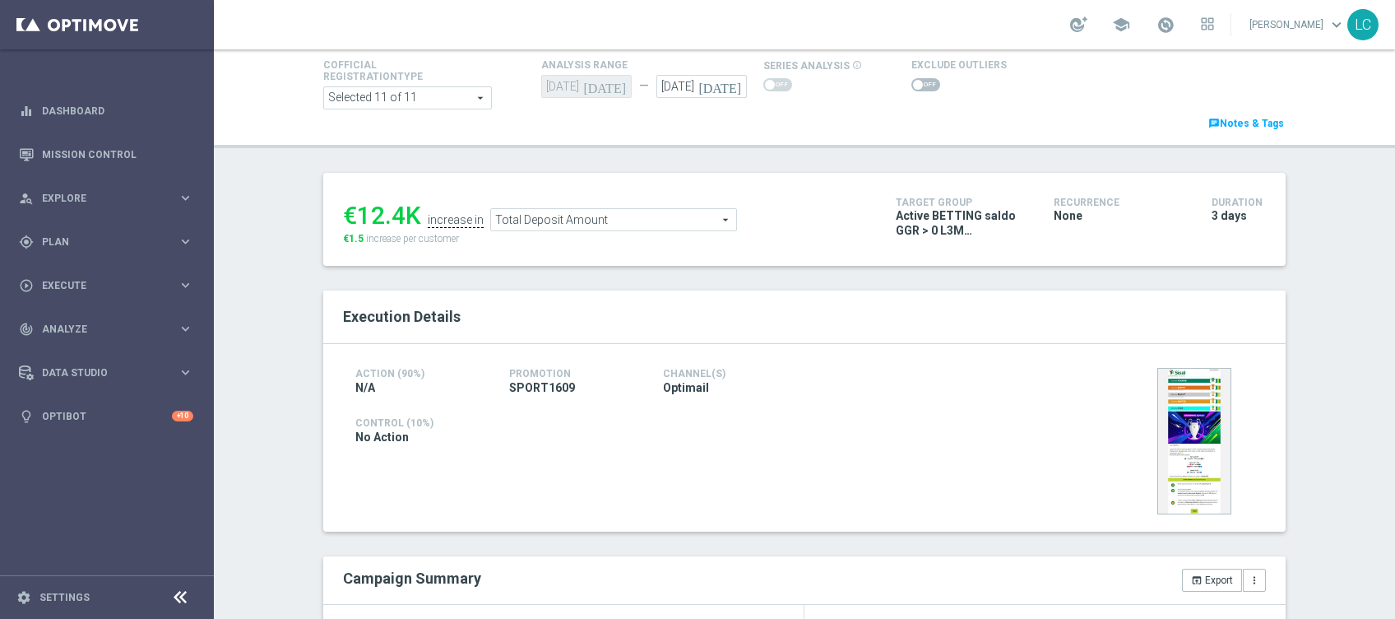
scroll to position [52, 0]
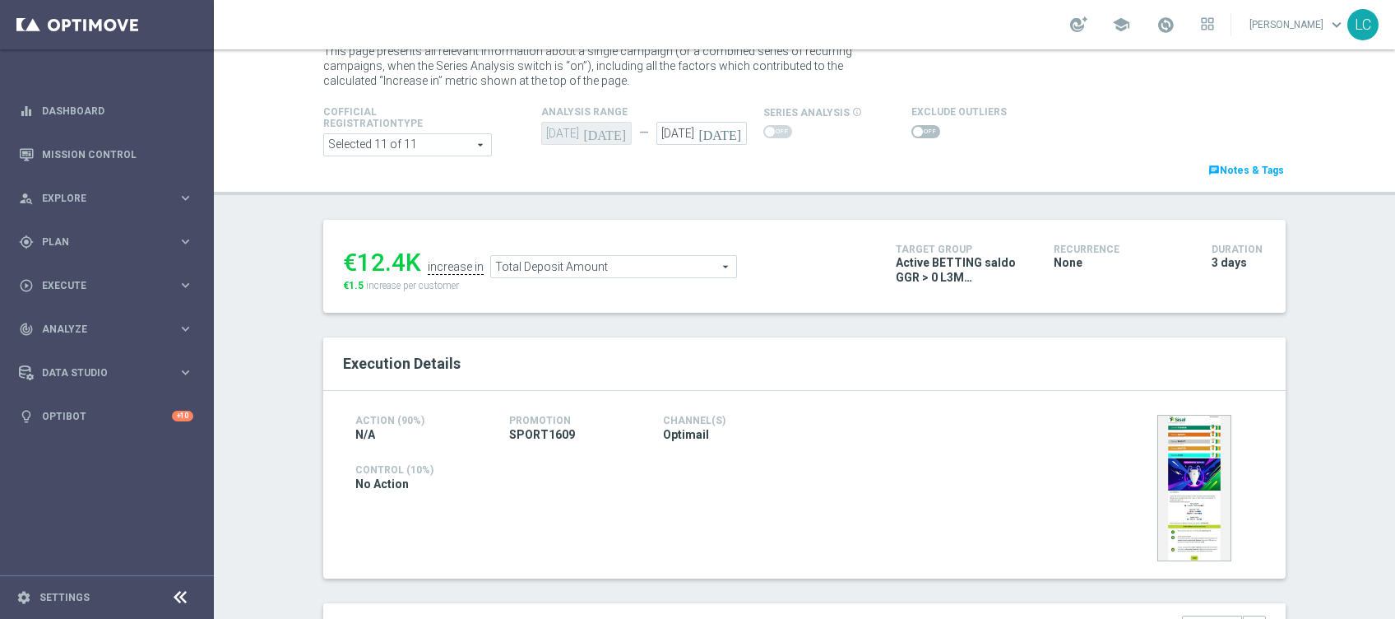
click at [579, 272] on span "Total Deposit Amount" at bounding box center [613, 266] width 245 height 21
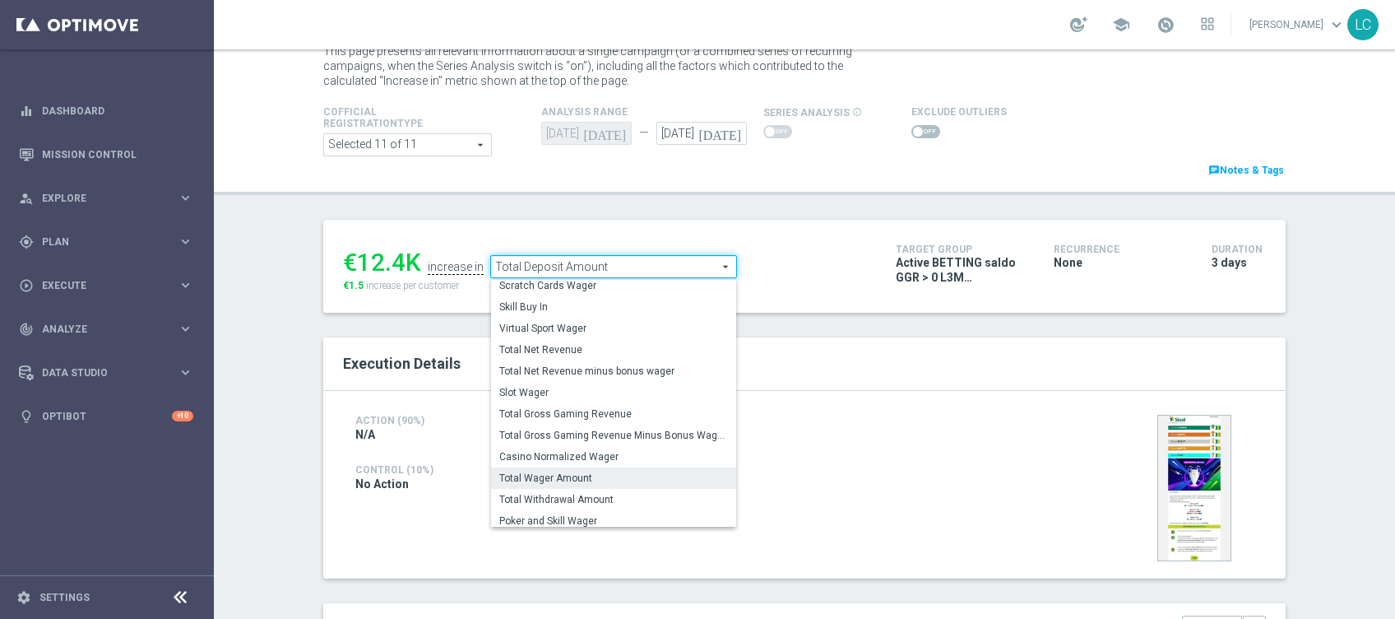
scroll to position [231, 0]
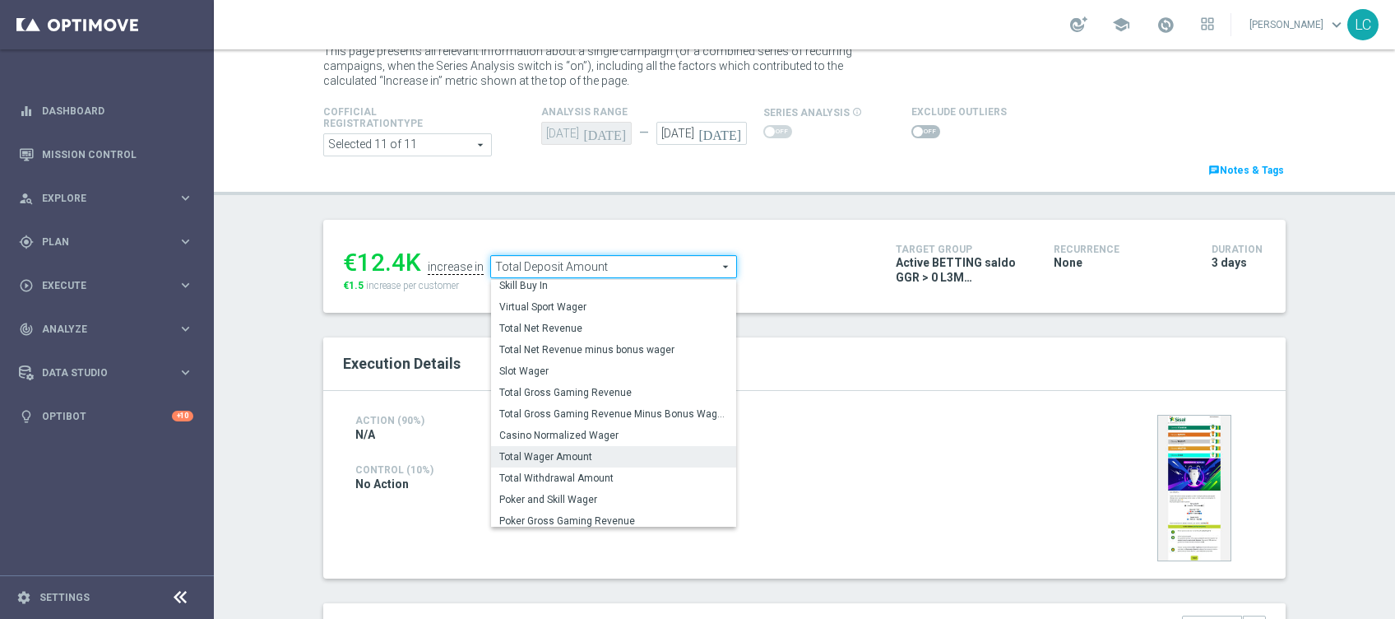
click at [575, 458] on span "Total Wager Amount" at bounding box center [613, 456] width 229 height 13
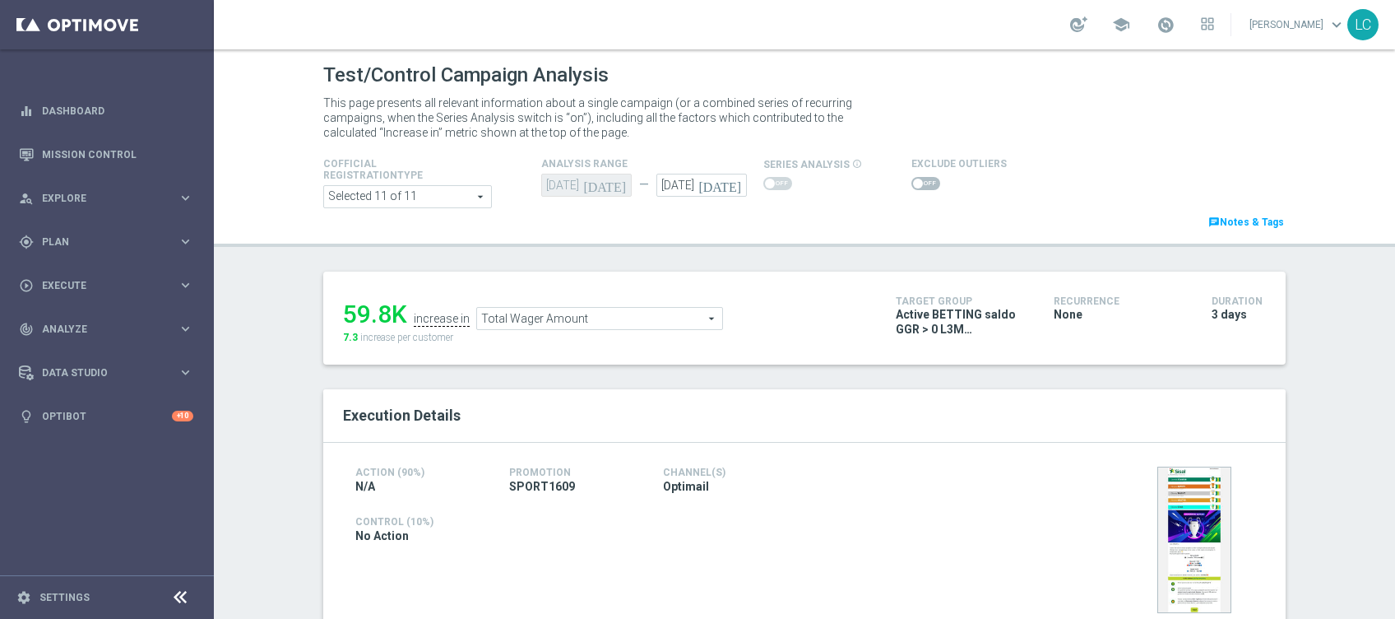
click at [608, 323] on span "Total Wager Amount" at bounding box center [599, 318] width 245 height 21
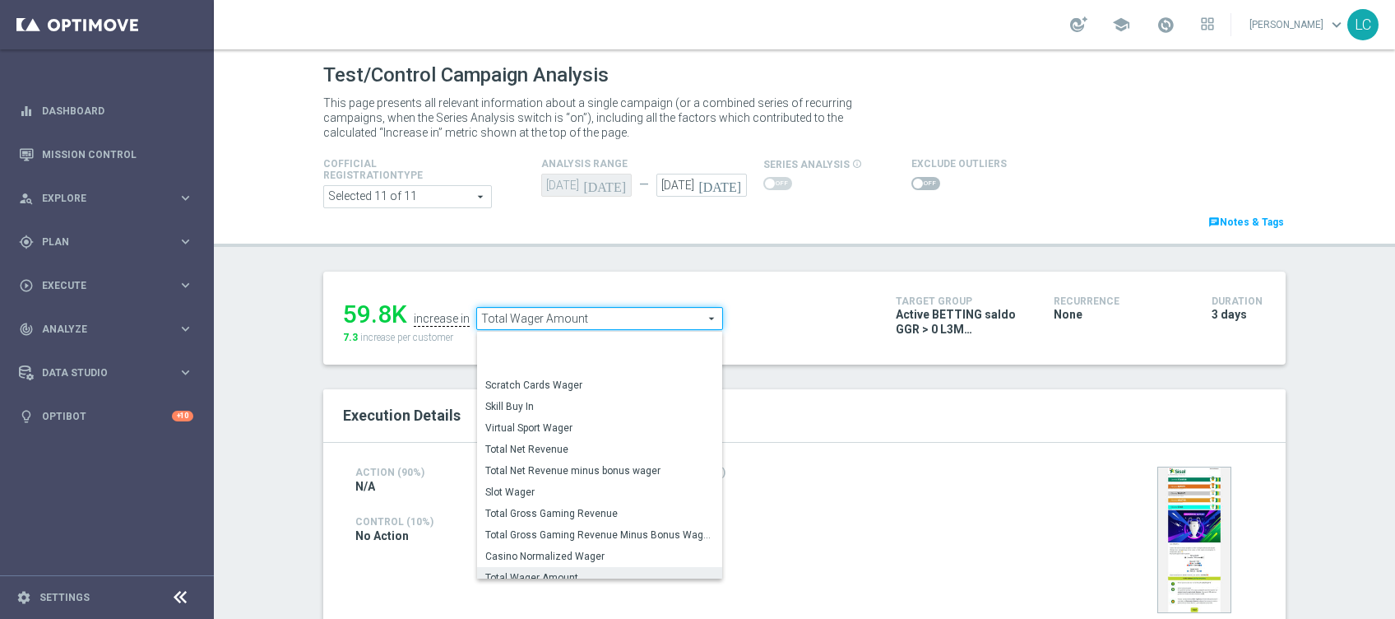
scroll to position [211, 0]
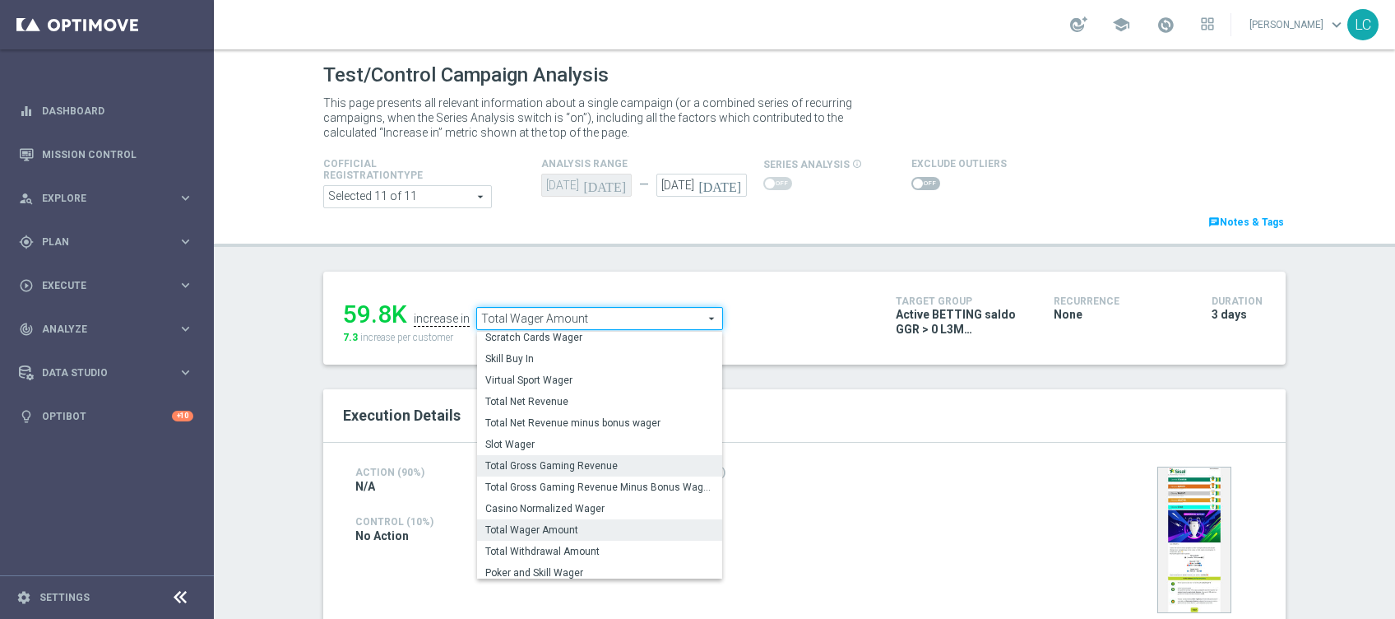
click at [579, 470] on span "Total Gross Gaming Revenue" at bounding box center [599, 465] width 229 height 13
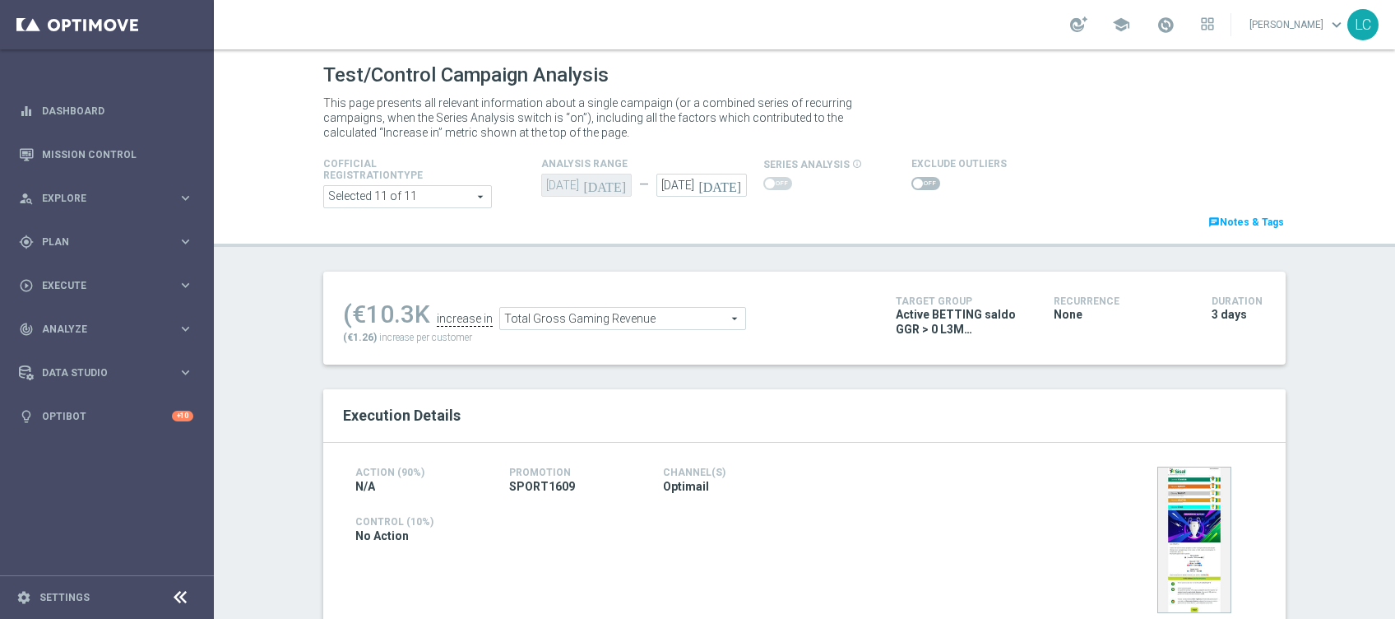
click at [606, 331] on div "(€10.3K increase in Total Gross Gaming Revenue Total Gross Gaming Revenue arrow…" at bounding box center [607, 317] width 528 height 53
click at [589, 318] on span "Total Gross Gaming Revenue" at bounding box center [622, 318] width 245 height 21
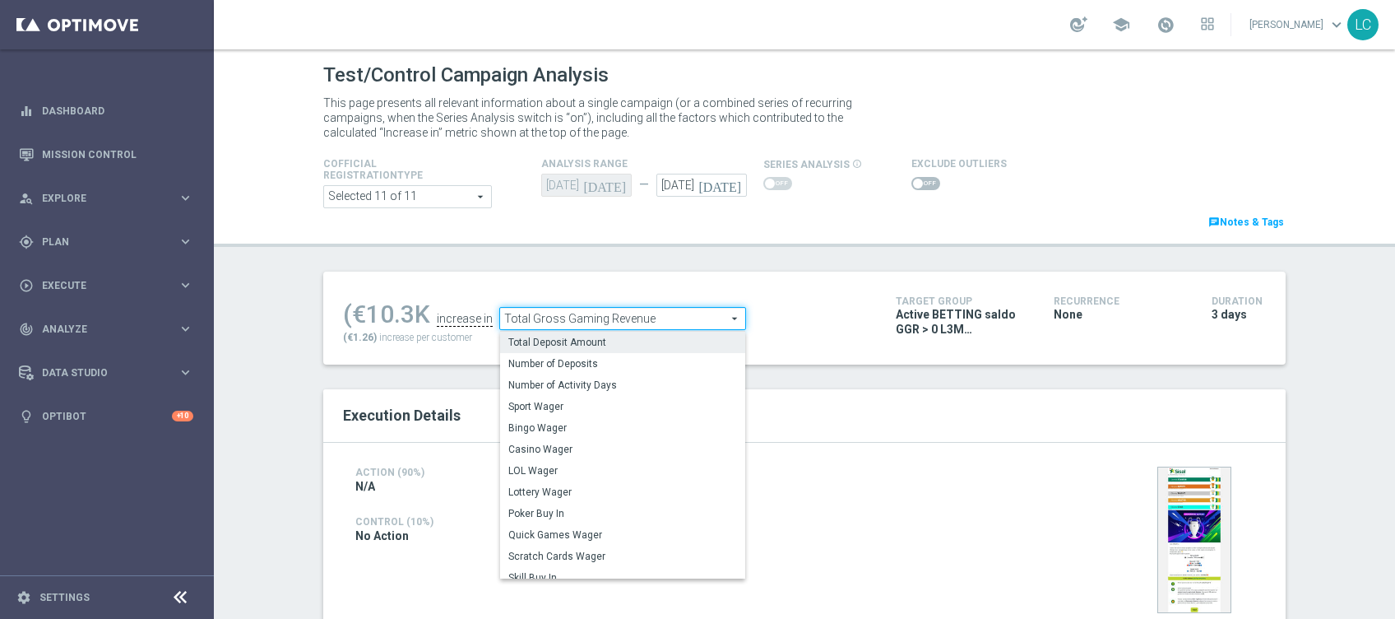
click at [580, 352] on label "Total Deposit Amount" at bounding box center [622, 342] width 245 height 21
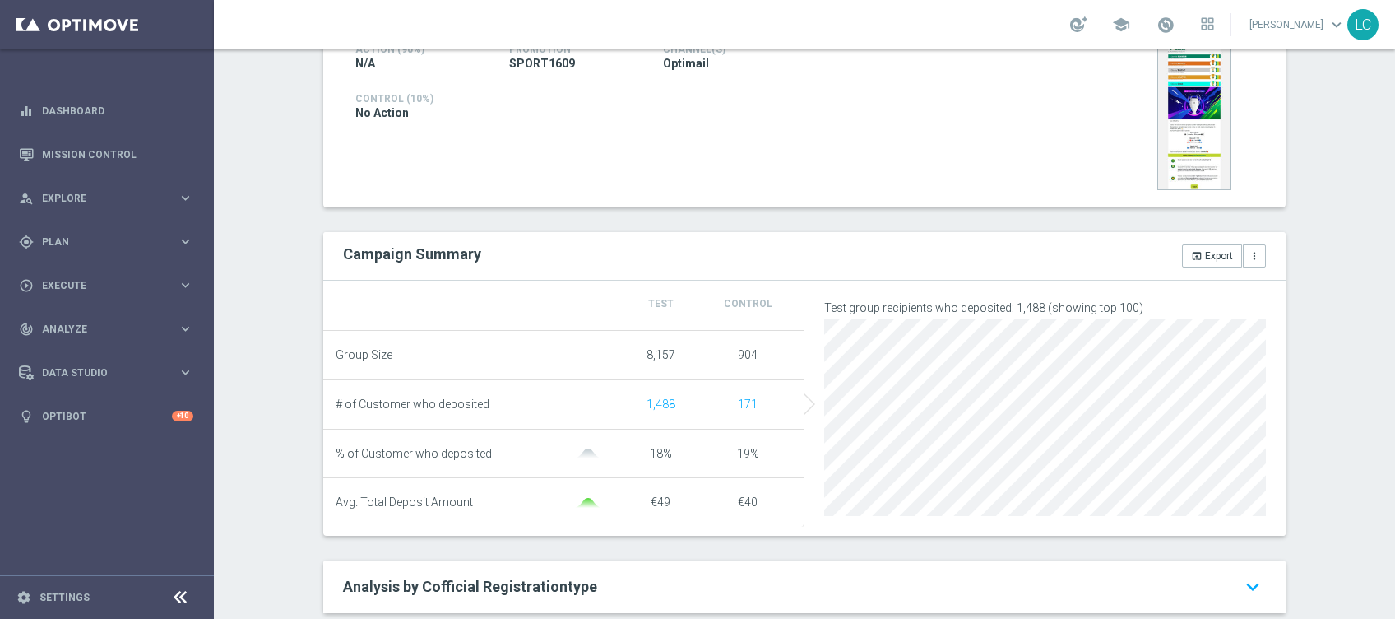
scroll to position [109, 0]
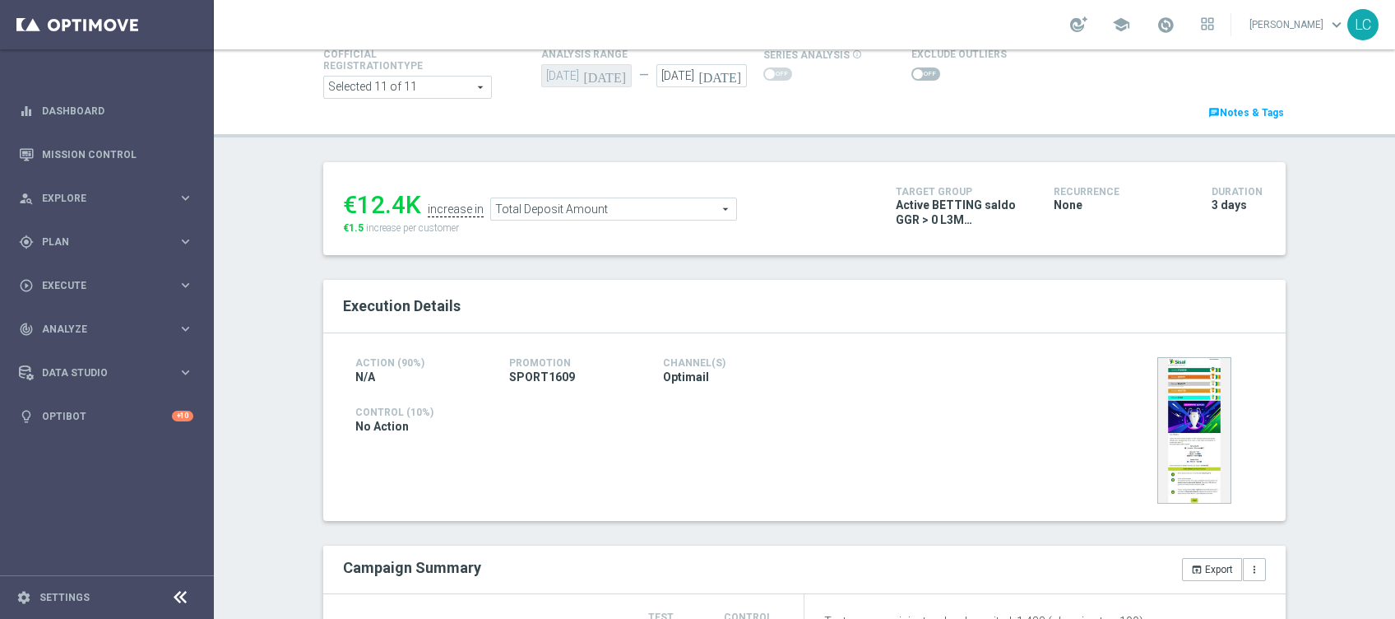
click at [596, 201] on span "Total Deposit Amount" at bounding box center [613, 208] width 245 height 21
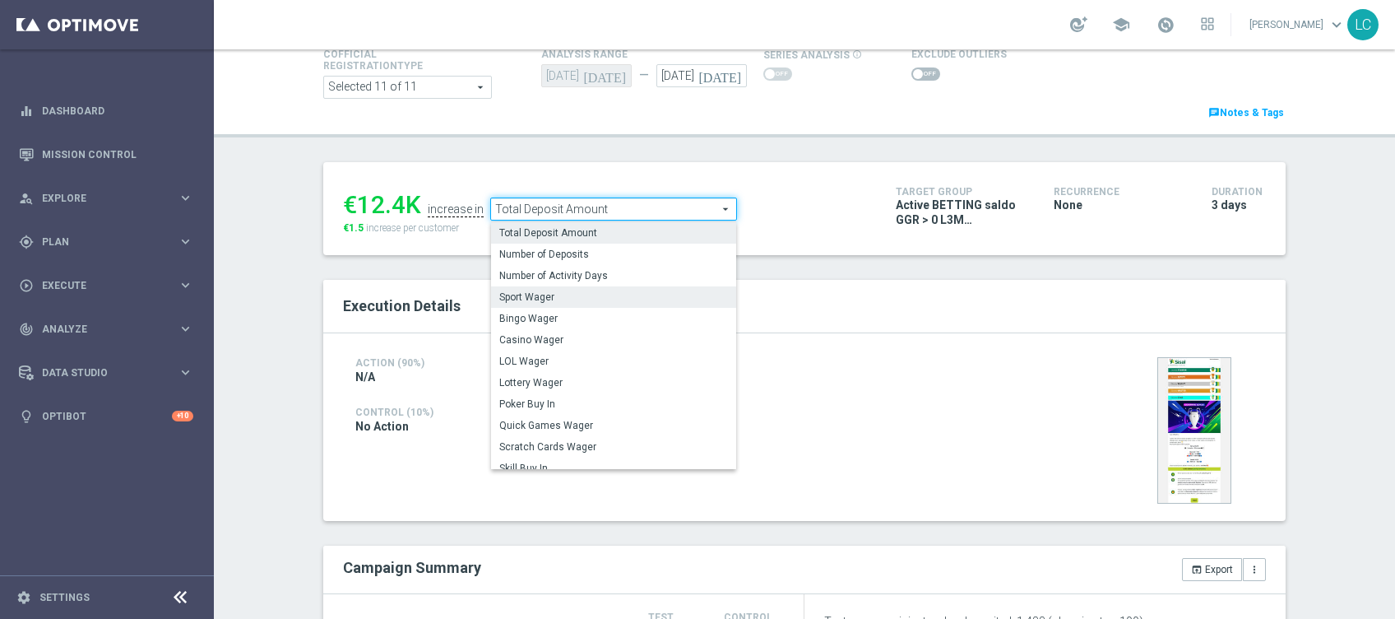
click at [558, 291] on span "Sport Wager" at bounding box center [613, 296] width 229 height 13
type input "Sport Wager"
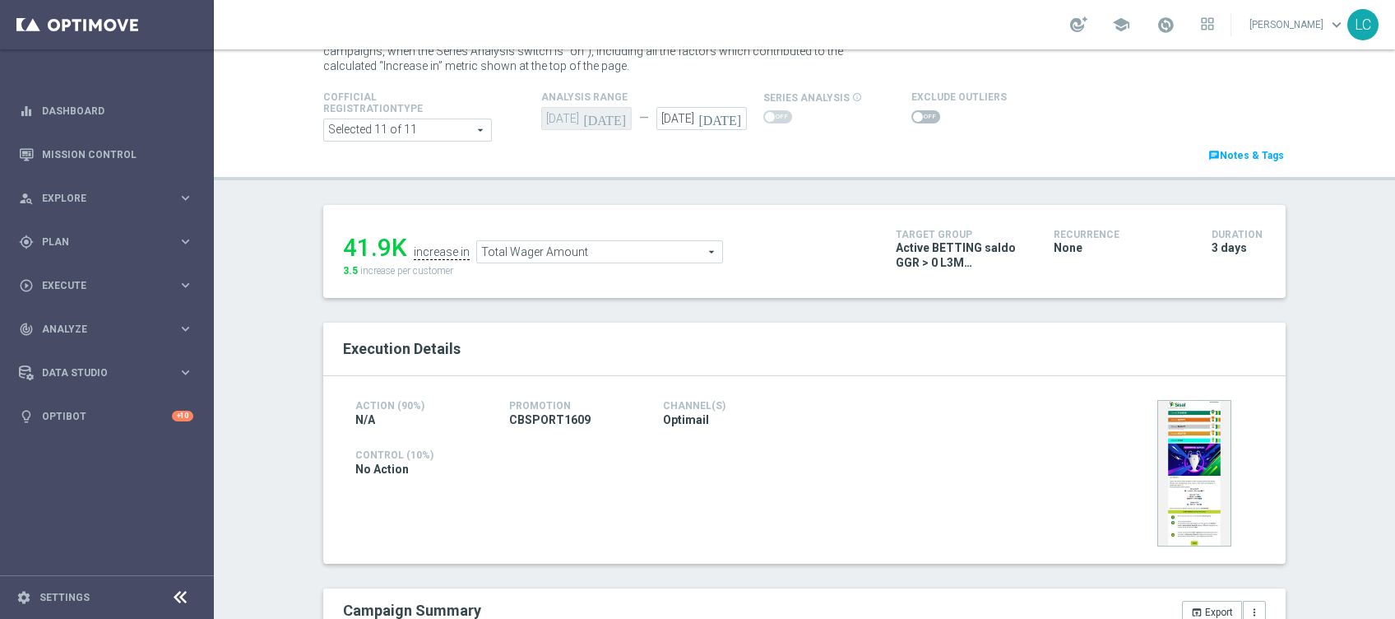
scroll to position [63, 0]
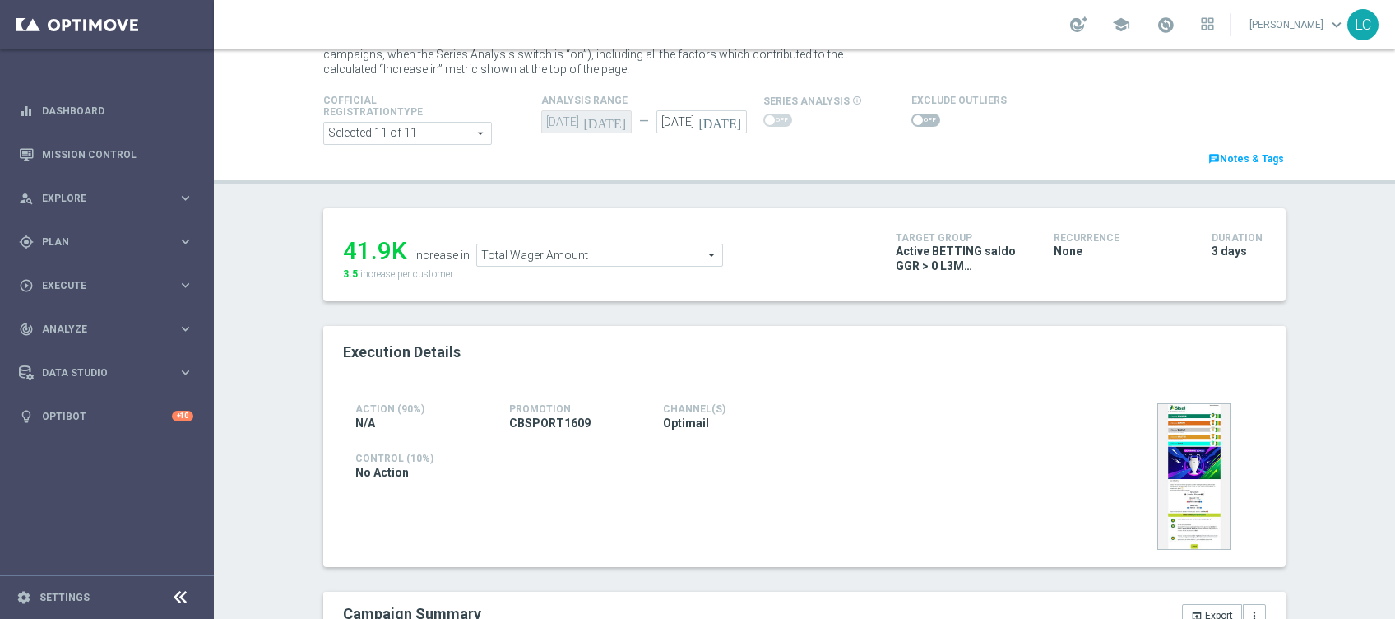
click at [613, 250] on span "Total Wager Amount" at bounding box center [599, 254] width 245 height 21
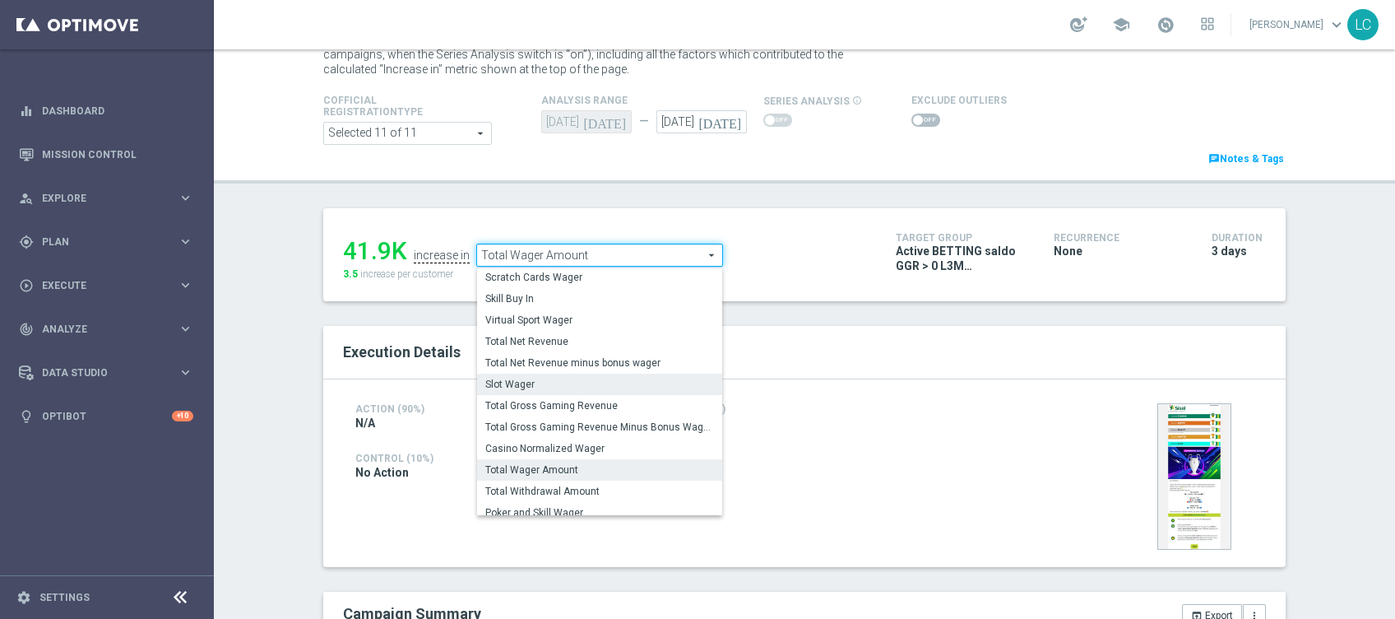
scroll to position [142, 0]
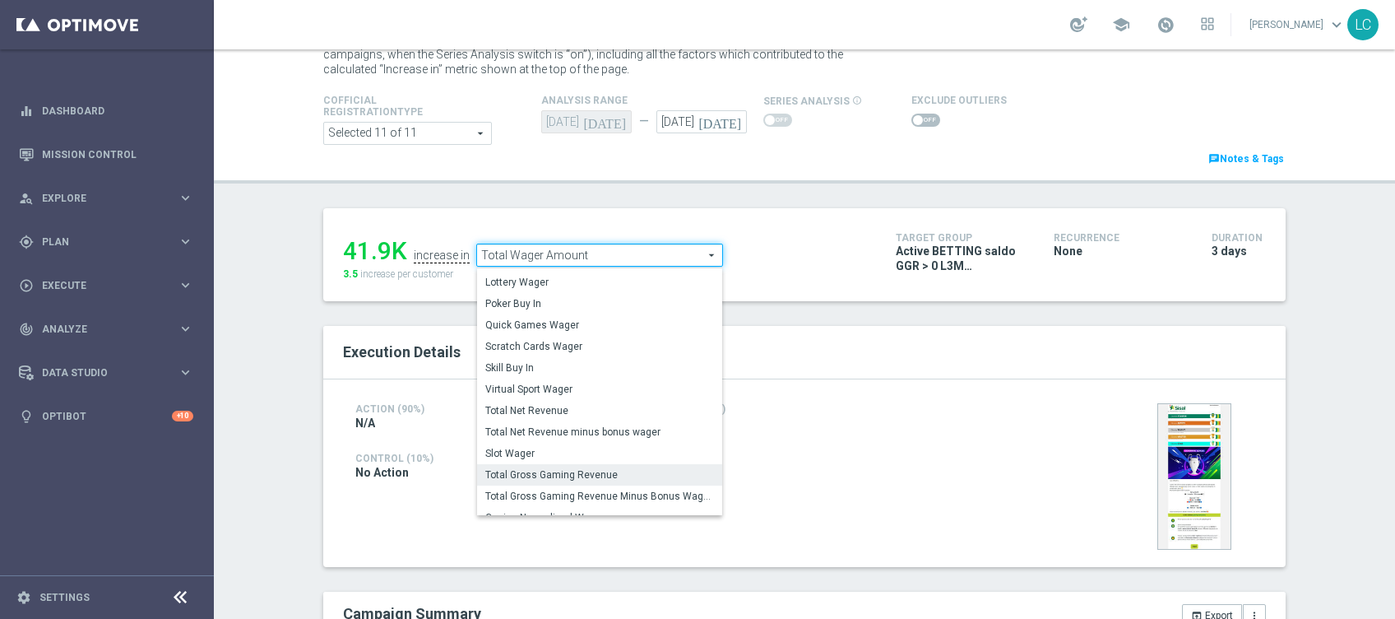
click at [569, 475] on span "Total Gross Gaming Revenue" at bounding box center [599, 474] width 229 height 13
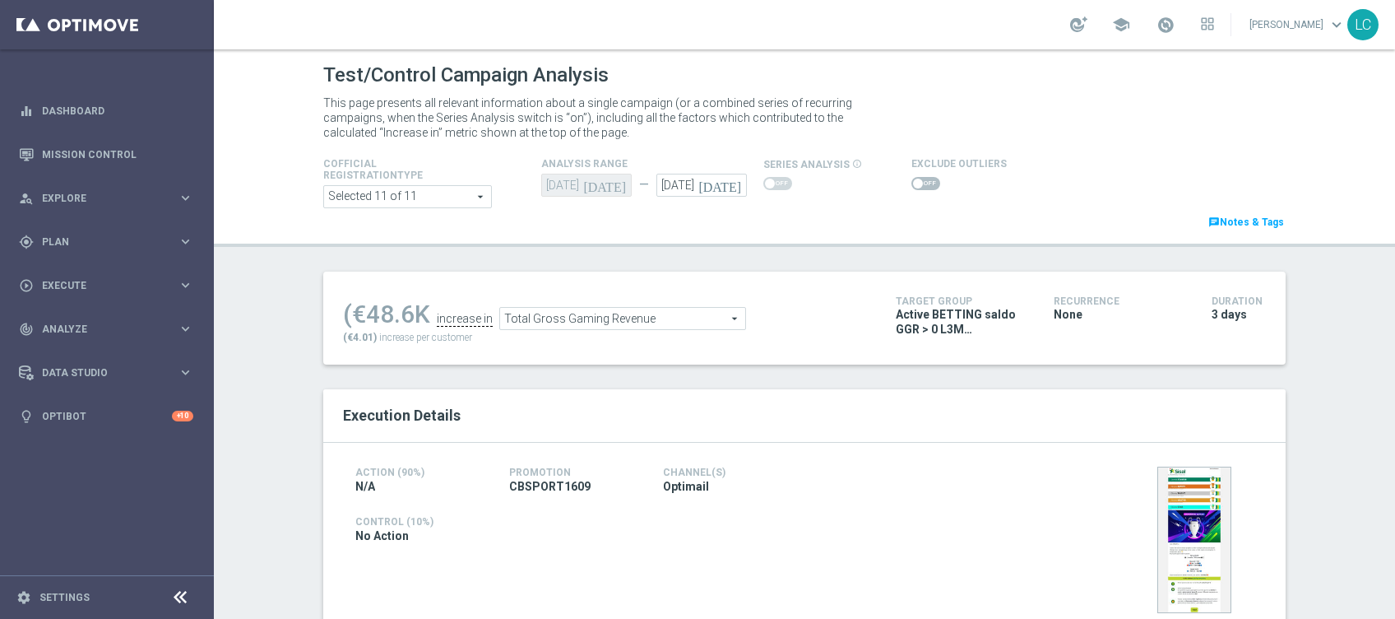
click at [637, 307] on div "Total Gross Gaming Revenue Total Gross Gaming Revenue arrow_drop_down search" at bounding box center [622, 318] width 247 height 23
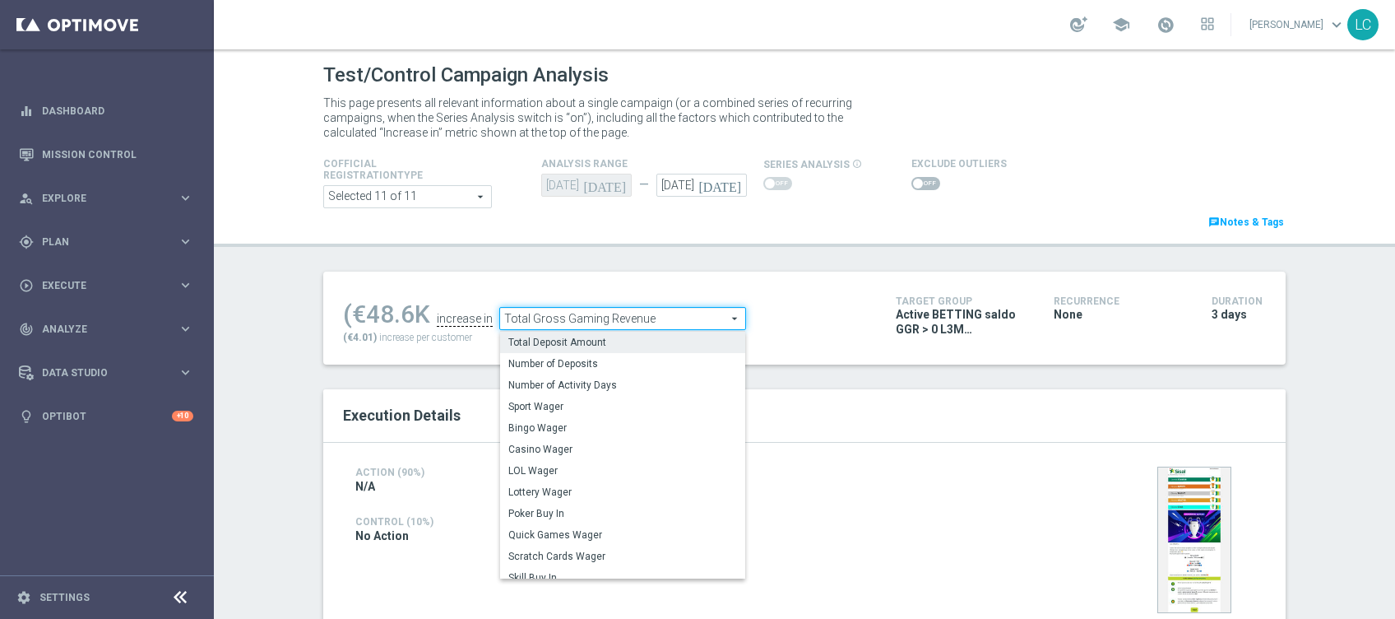
click at [573, 349] on span "Total Deposit Amount" at bounding box center [622, 342] width 229 height 13
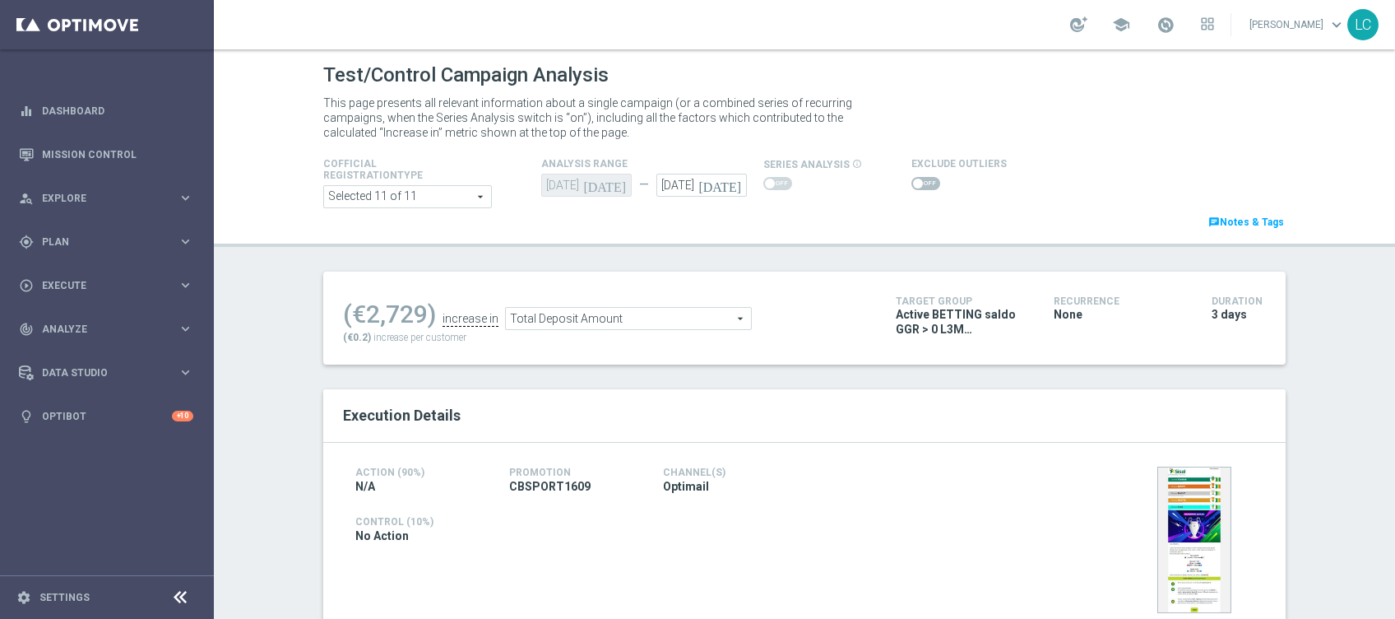
click at [657, 323] on span "Total Deposit Amount" at bounding box center [628, 318] width 245 height 21
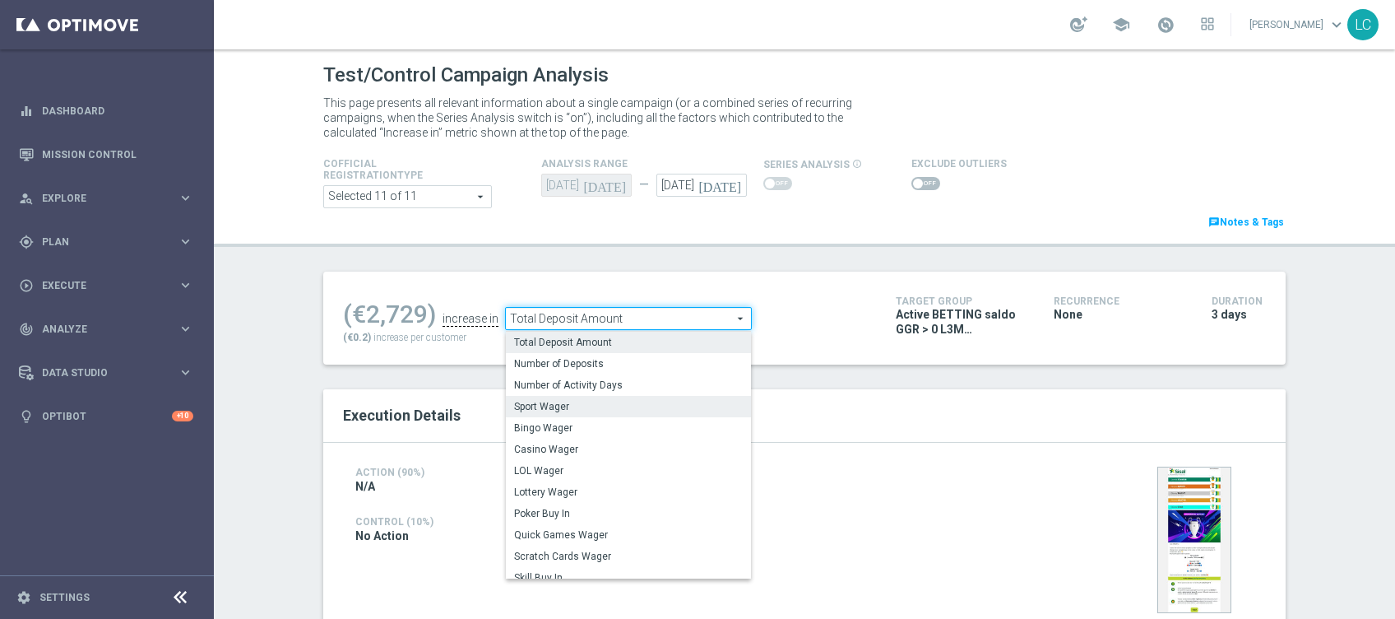
click at [567, 409] on span "Sport Wager" at bounding box center [628, 406] width 229 height 13
type input "Sport Wager"
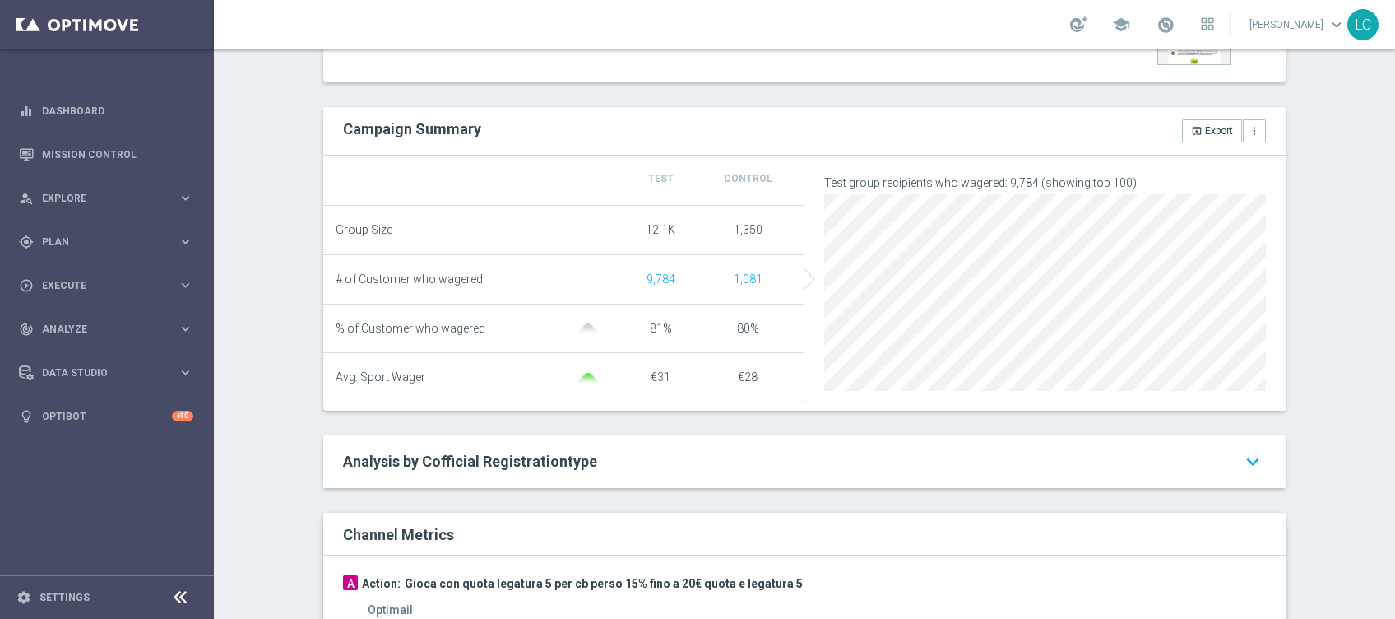
scroll to position [439, 0]
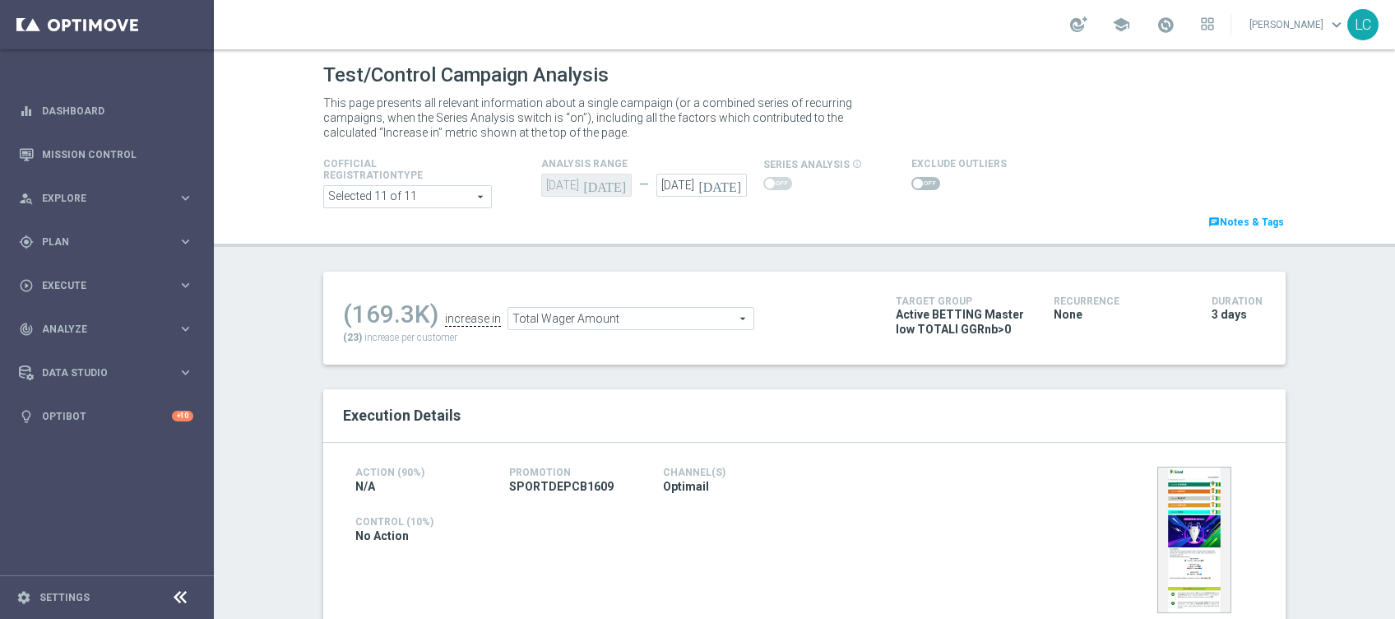
click at [639, 313] on span "Total Wager Amount" at bounding box center [630, 318] width 245 height 21
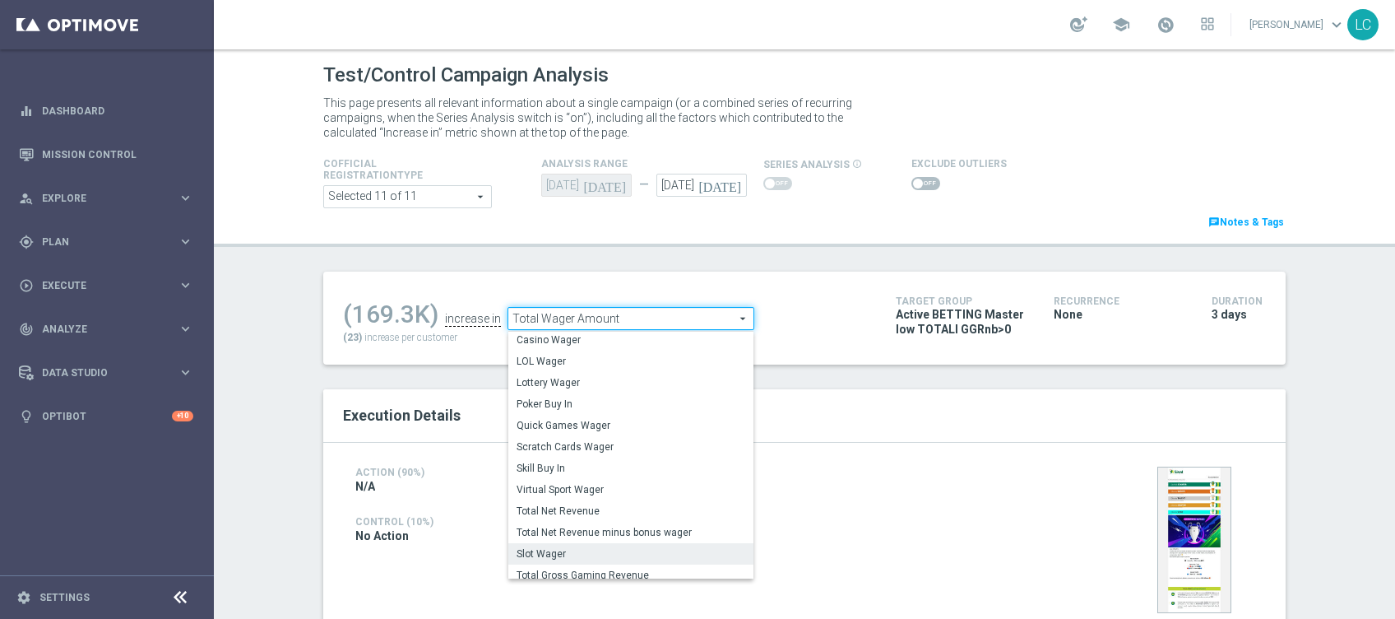
scroll to position [211, 0]
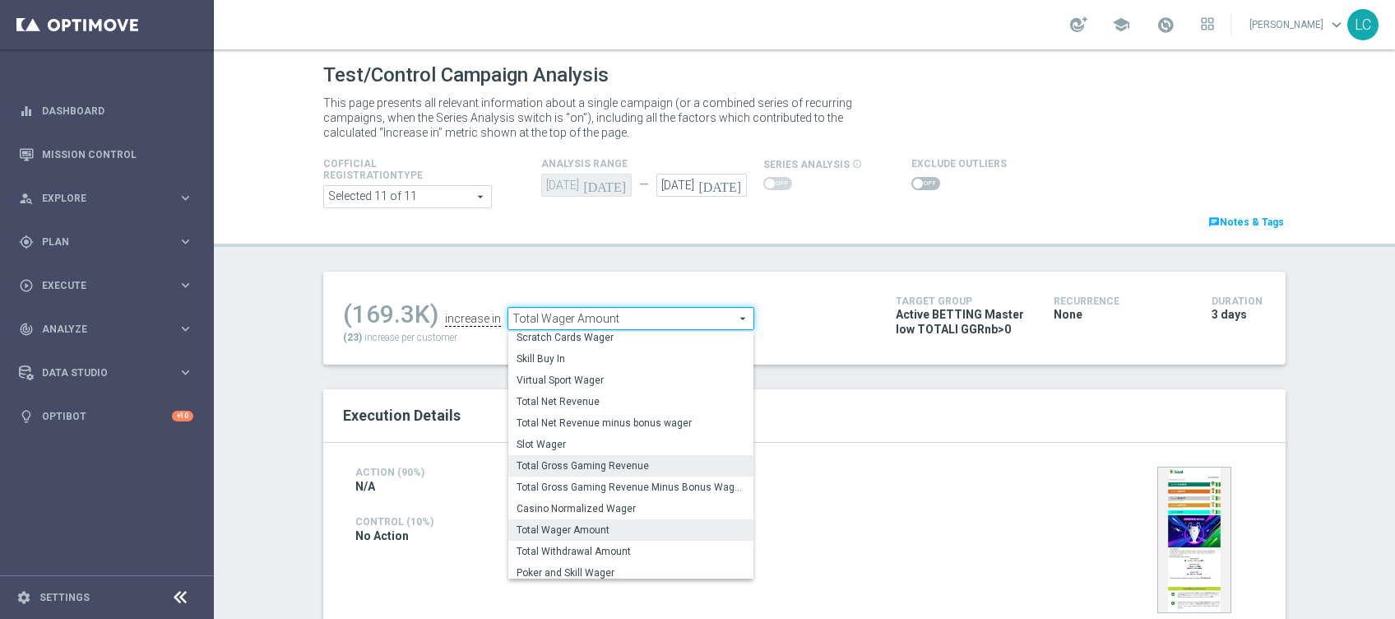
click at [614, 465] on span "Total Gross Gaming Revenue" at bounding box center [631, 465] width 229 height 13
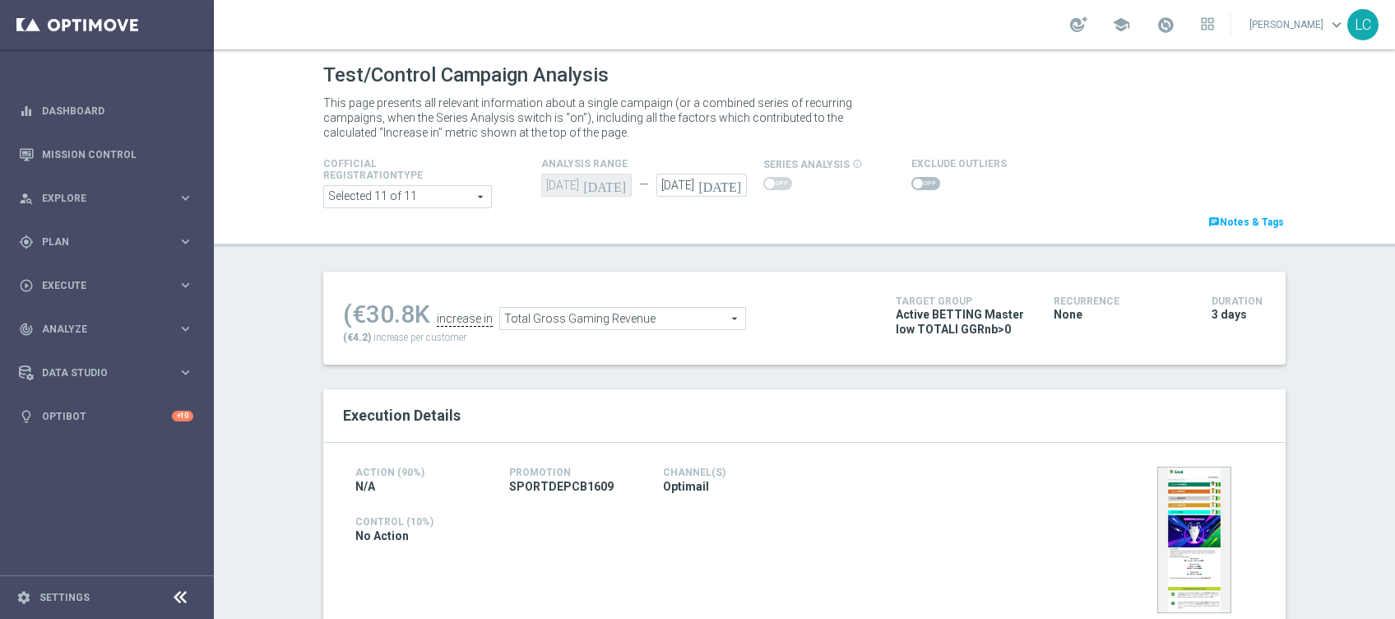
click at [634, 322] on span "Total Gross Gaming Revenue" at bounding box center [622, 318] width 245 height 21
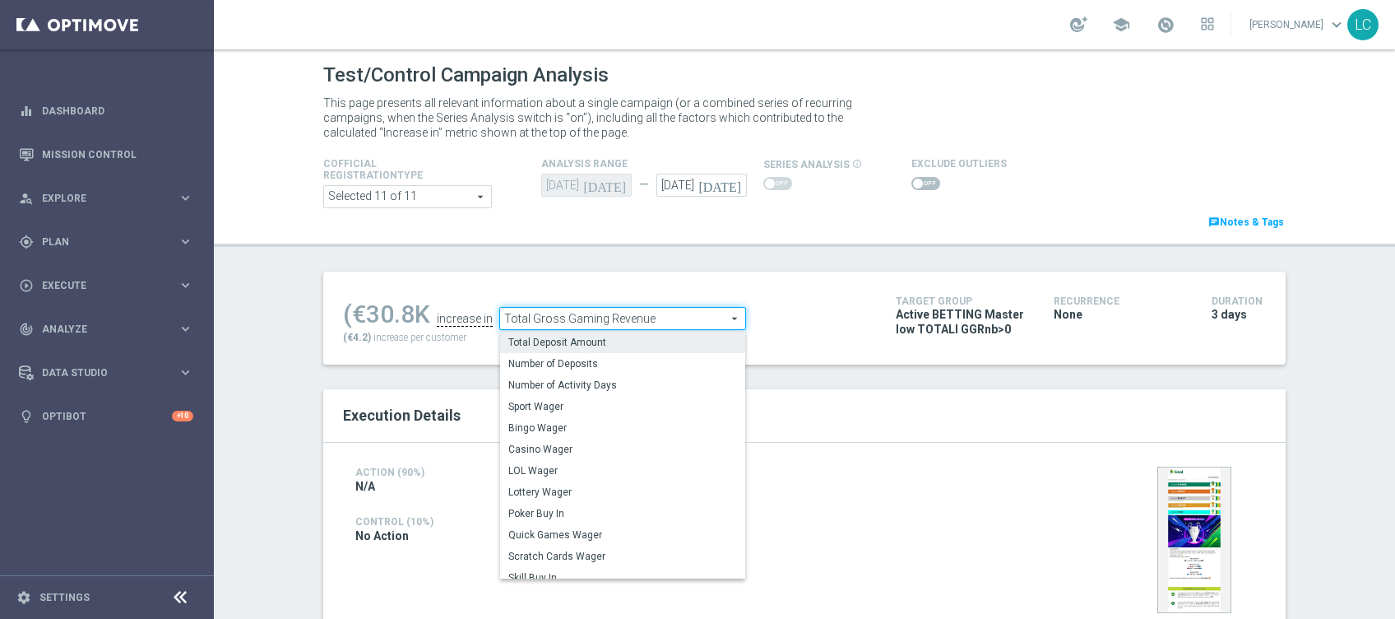
click at [592, 339] on span "Total Deposit Amount" at bounding box center [622, 342] width 229 height 13
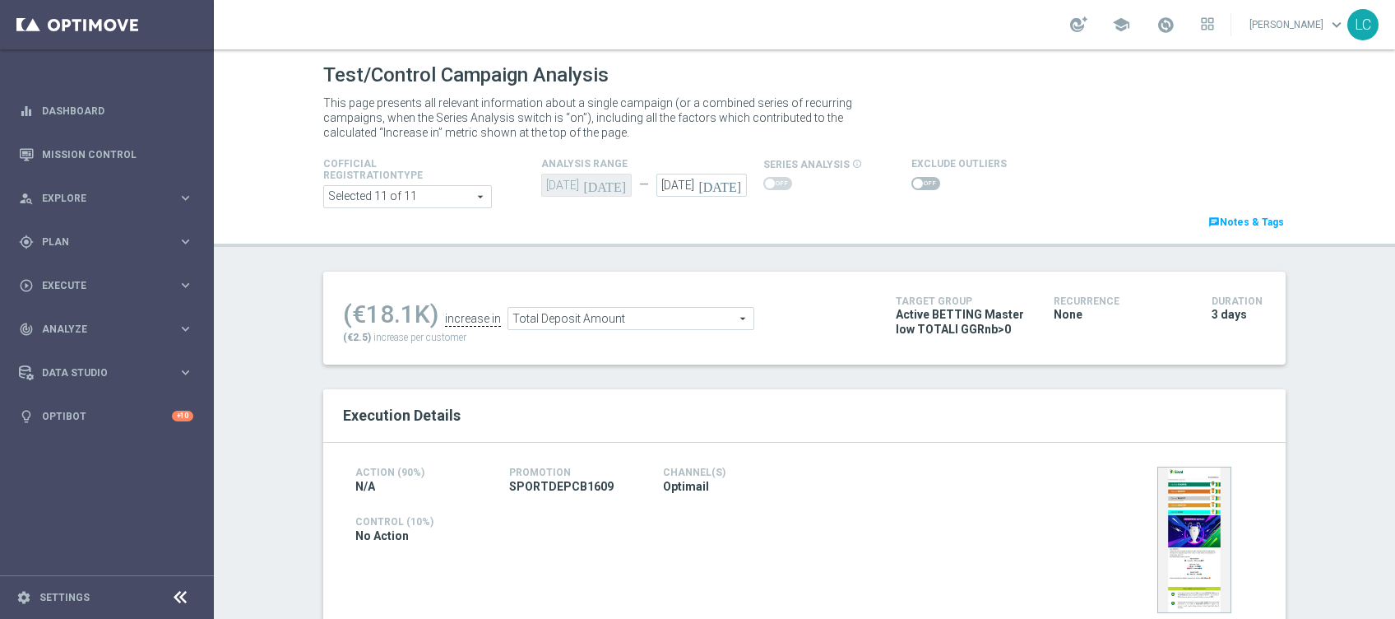
click at [629, 322] on span "Total Deposit Amount" at bounding box center [630, 318] width 245 height 21
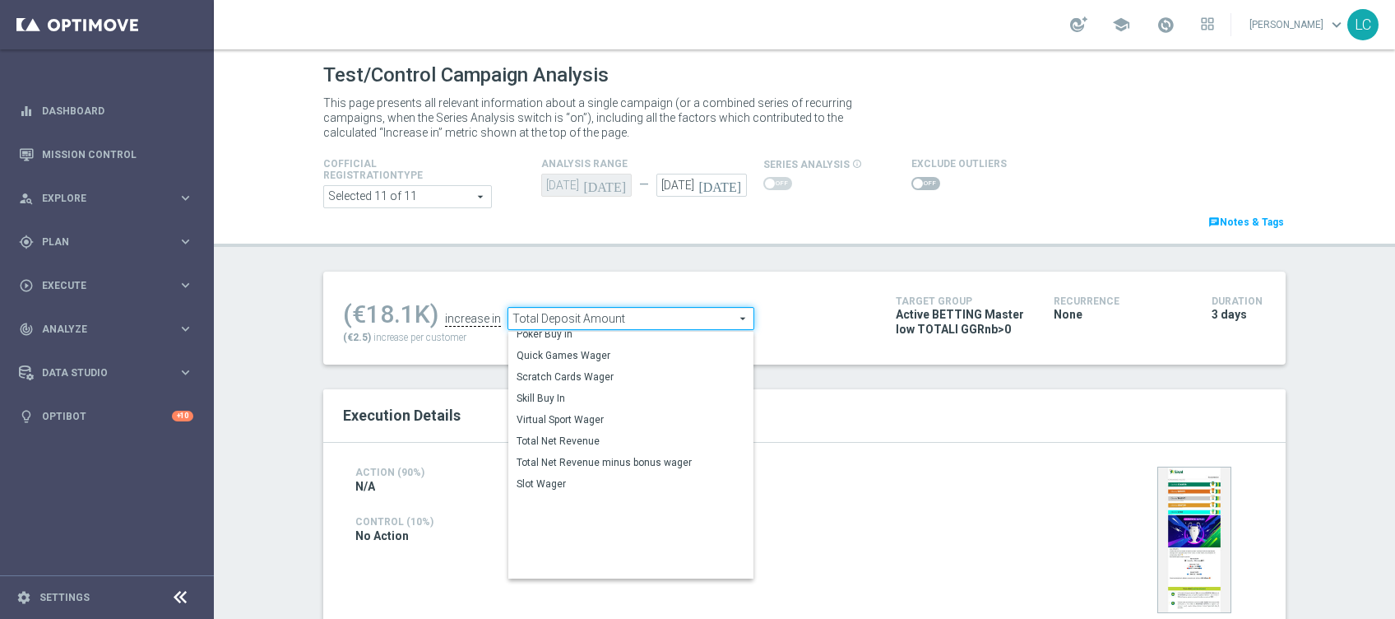
scroll to position [211, 0]
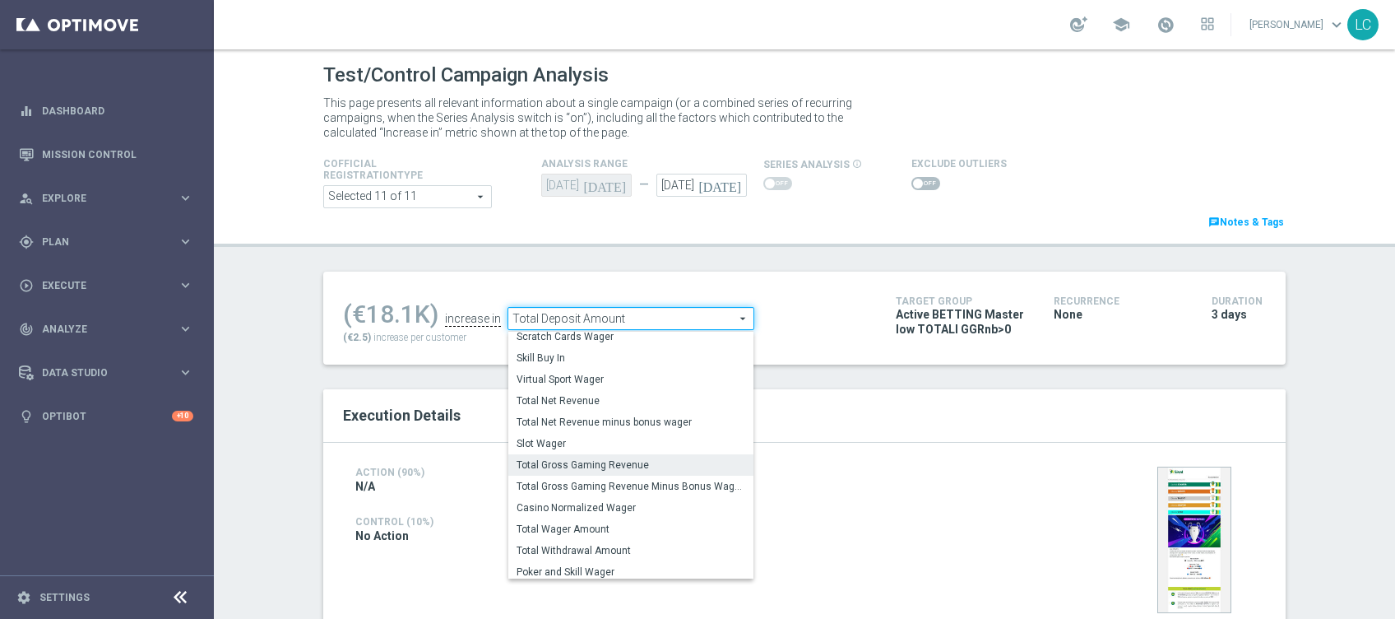
click at [580, 469] on span "Total Gross Gaming Revenue" at bounding box center [631, 464] width 229 height 13
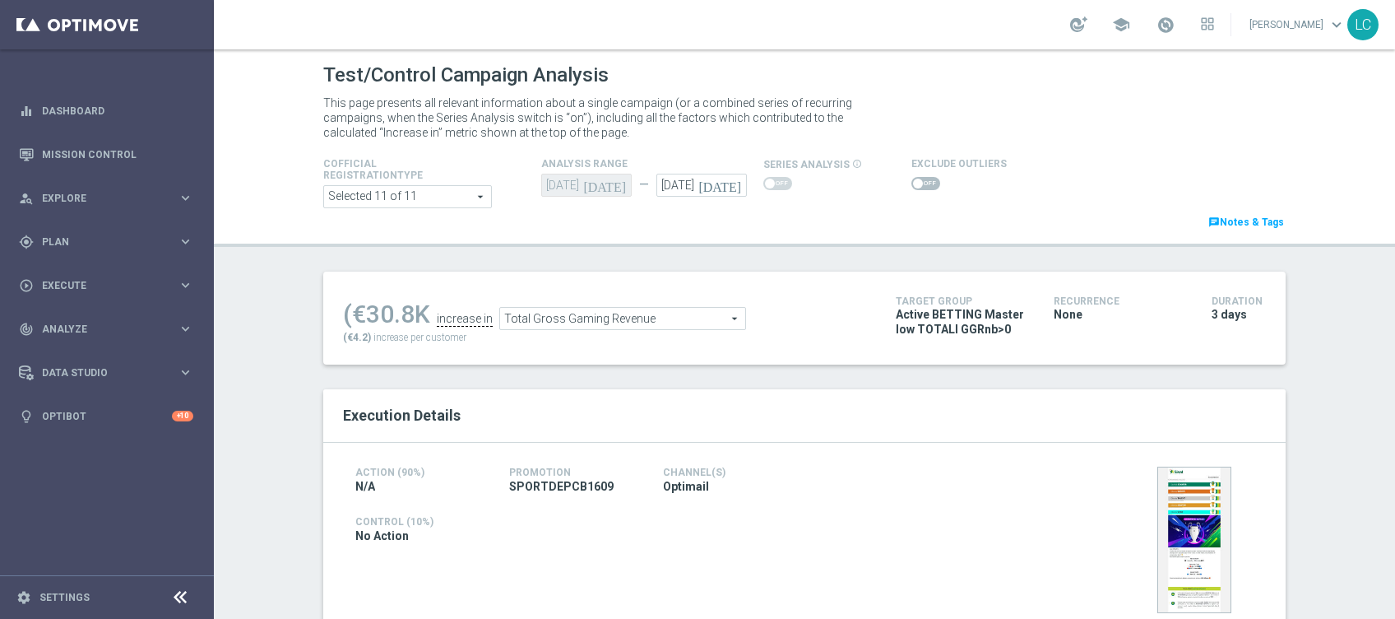
click at [699, 315] on span "Total Gross Gaming Revenue" at bounding box center [622, 318] width 245 height 21
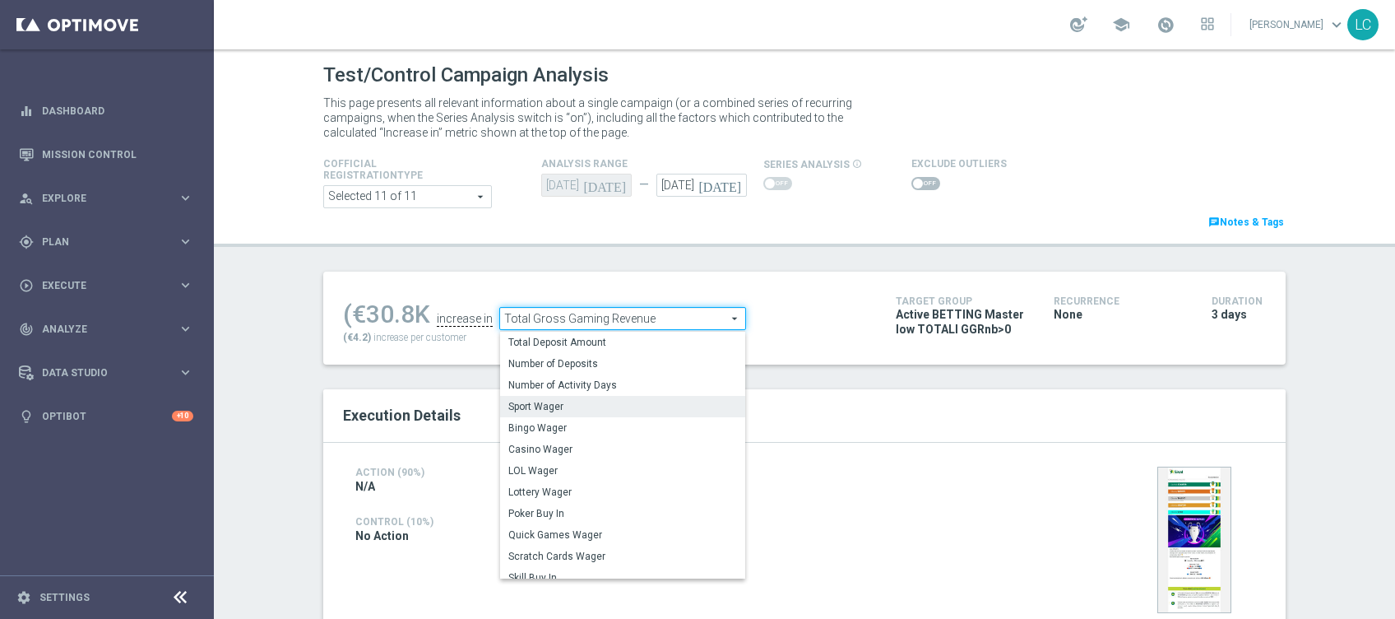
click at [567, 406] on span "Sport Wager" at bounding box center [622, 406] width 229 height 13
type input "Sport Wager"
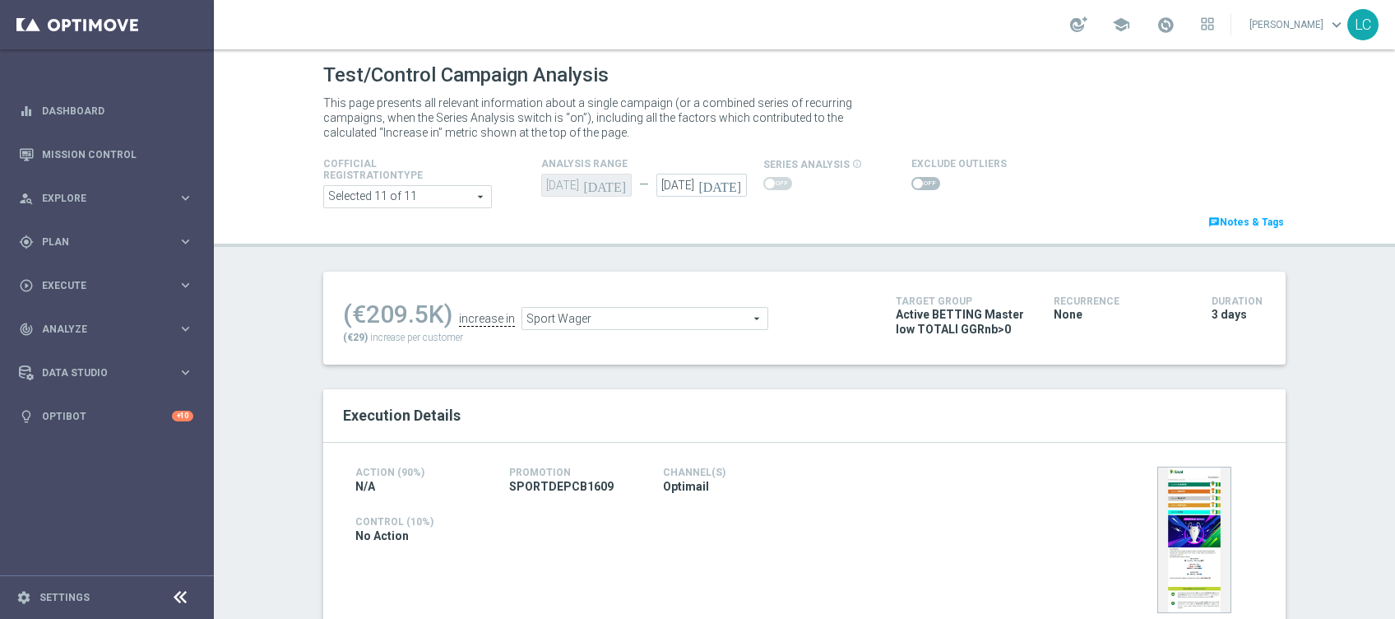
click at [661, 303] on ul "(€209.5K) increase in Sport Wager Sport Wager arrow_drop_down search" at bounding box center [607, 310] width 536 height 39
click at [652, 313] on span "Sport Wager" at bounding box center [644, 318] width 245 height 21
